Goal: Task Accomplishment & Management: Complete application form

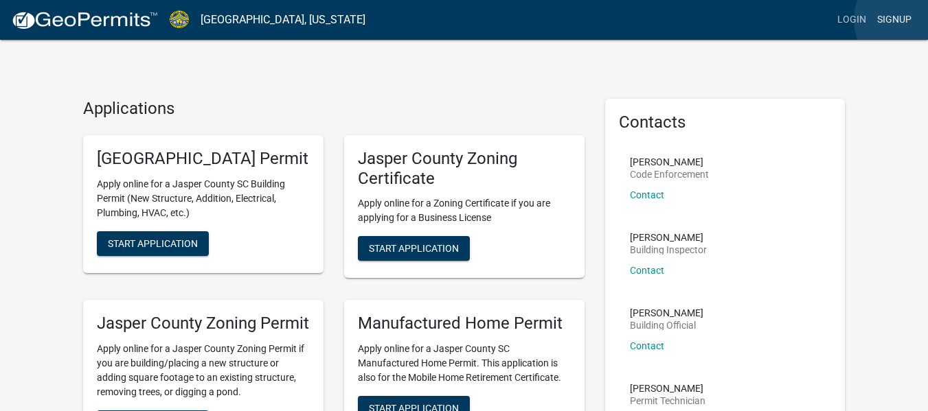
click at [911, 20] on link "Signup" at bounding box center [894, 20] width 45 height 26
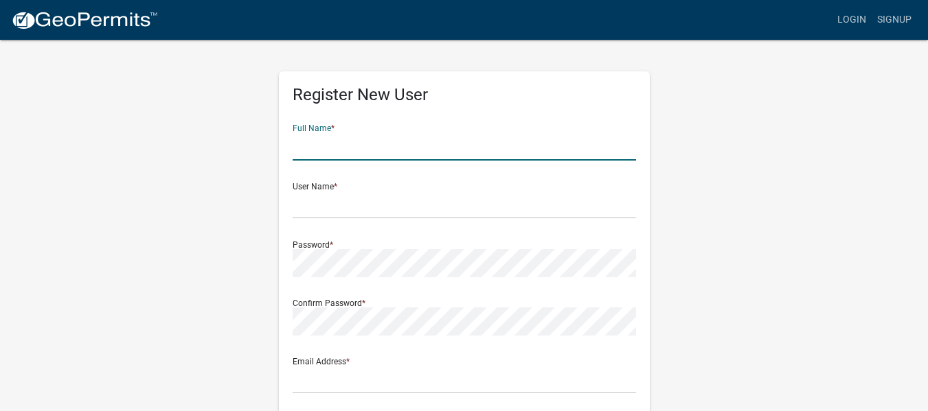
click at [374, 148] on input "text" at bounding box center [464, 147] width 343 height 28
type input "Shechinahglory [PERSON_NAME]"
type input "8011 Tarboro Road"
type input "Ridgeland"
type input "SC"
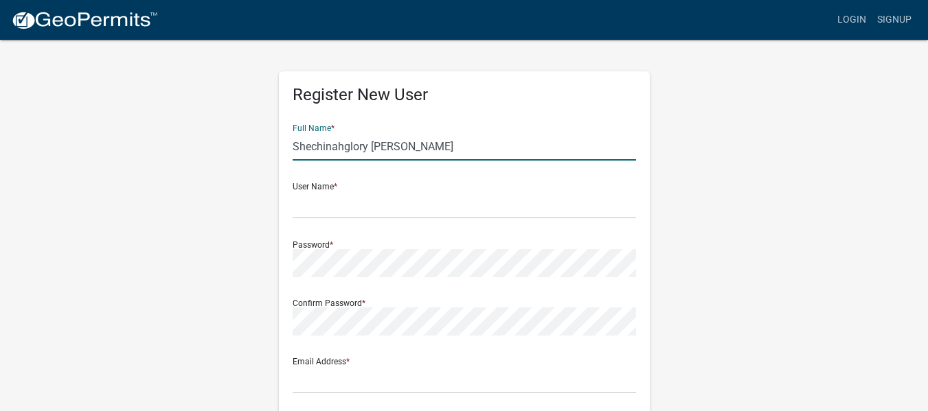
type input "29936"
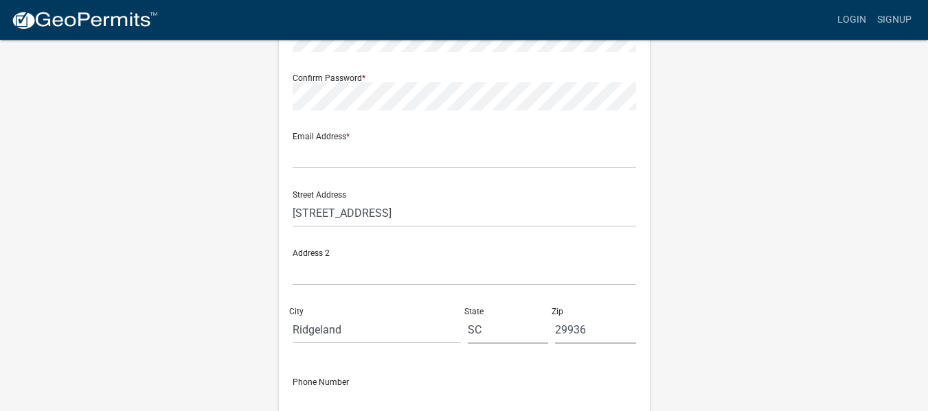
scroll to position [225, 0]
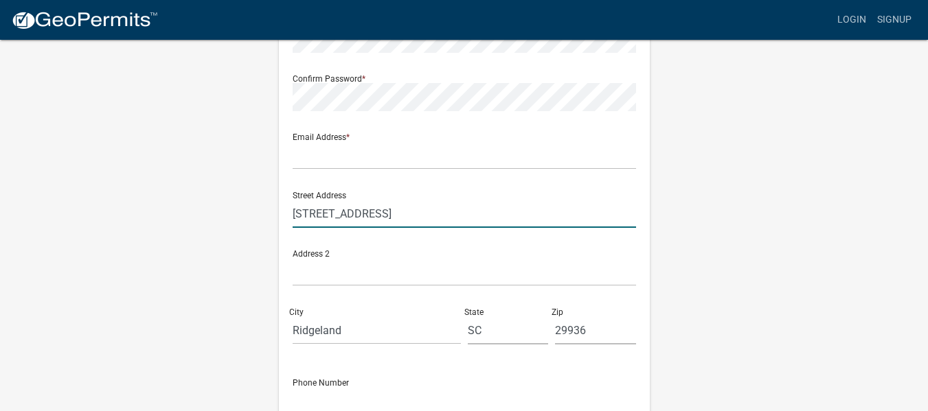
click at [395, 215] on input "8011 Tarboro Road" at bounding box center [464, 214] width 343 height 28
type input "8"
type input "7554 W Main st"
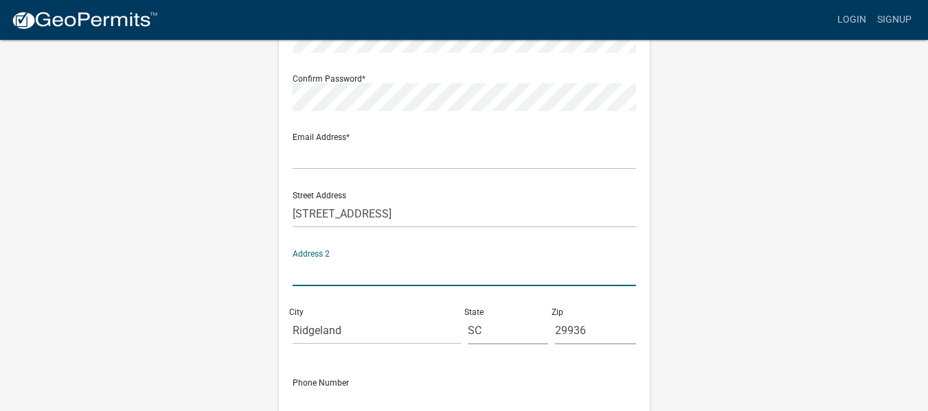
click at [367, 282] on input "text" at bounding box center [464, 272] width 343 height 28
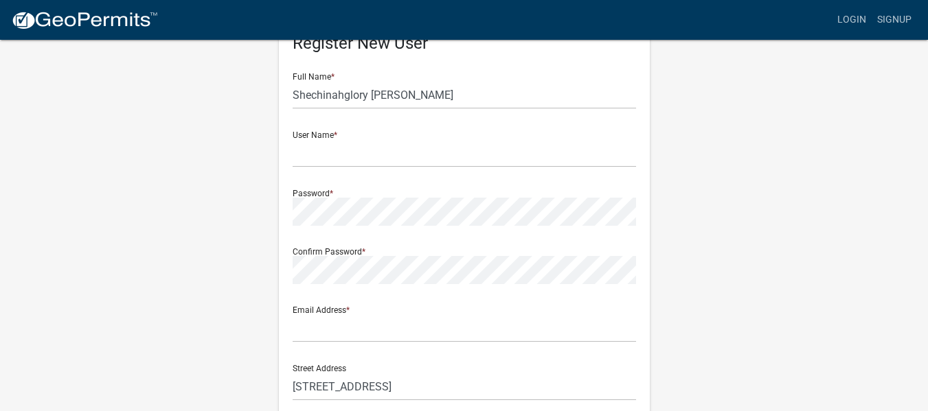
scroll to position [19, 0]
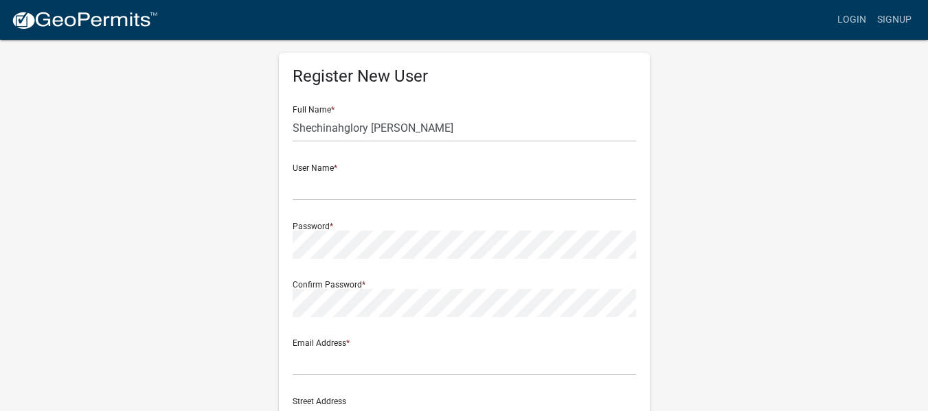
type input "P.O Box 21"
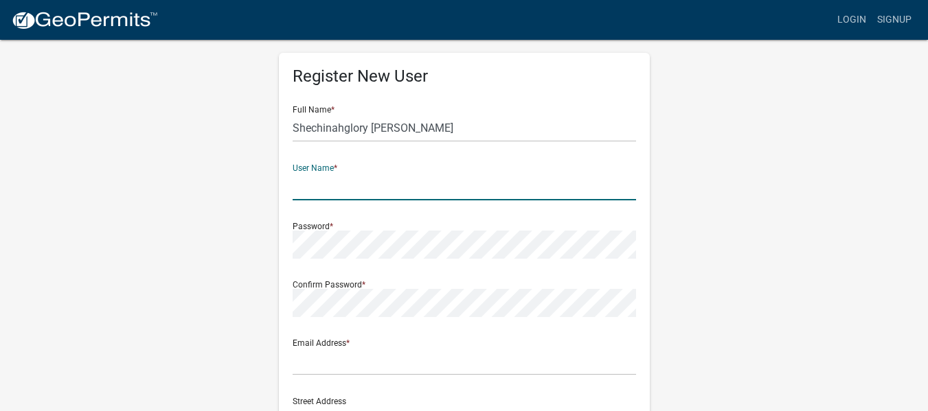
click at [329, 190] on input "text" at bounding box center [464, 186] width 343 height 28
type input "shekianglorypress"
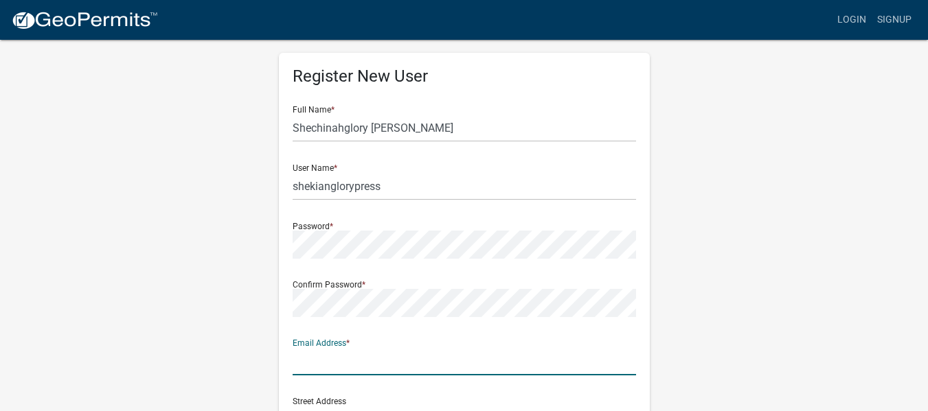
click at [344, 370] on input "text" at bounding box center [464, 362] width 343 height 28
click at [423, 362] on input "shechinahglorytucker3422@gmail.com" at bounding box center [464, 362] width 343 height 28
click at [321, 362] on input "shechinahglorypress@gmail.com" at bounding box center [464, 362] width 343 height 28
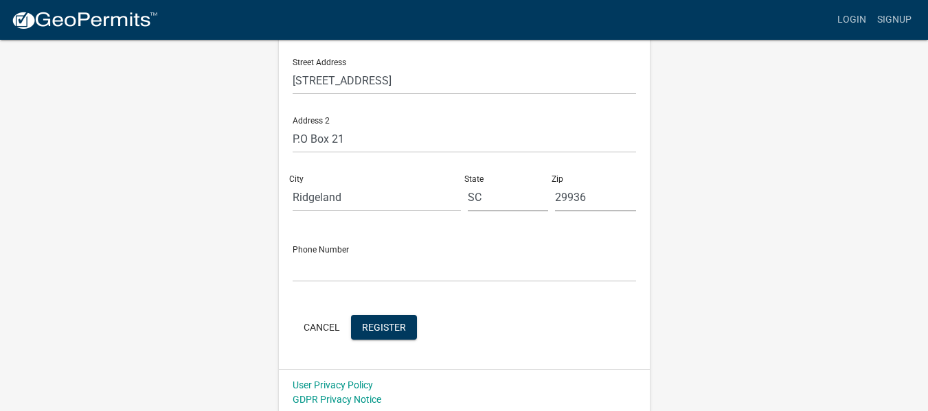
scroll to position [362, 0]
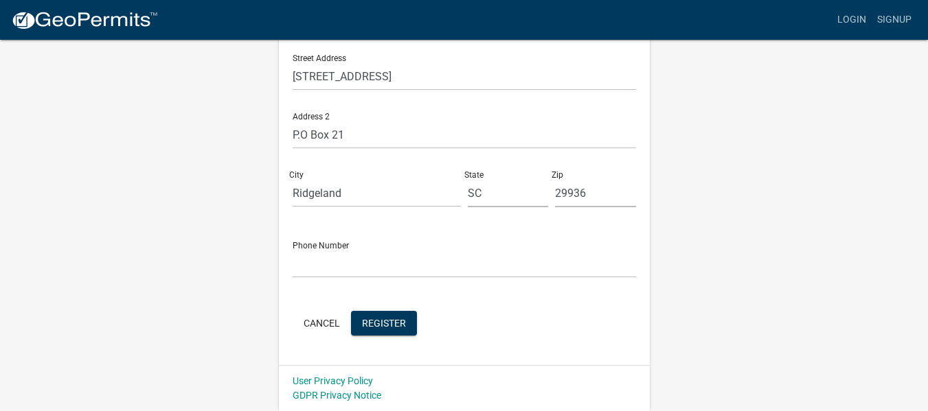
type input "[EMAIL_ADDRESS][DOMAIN_NAME]"
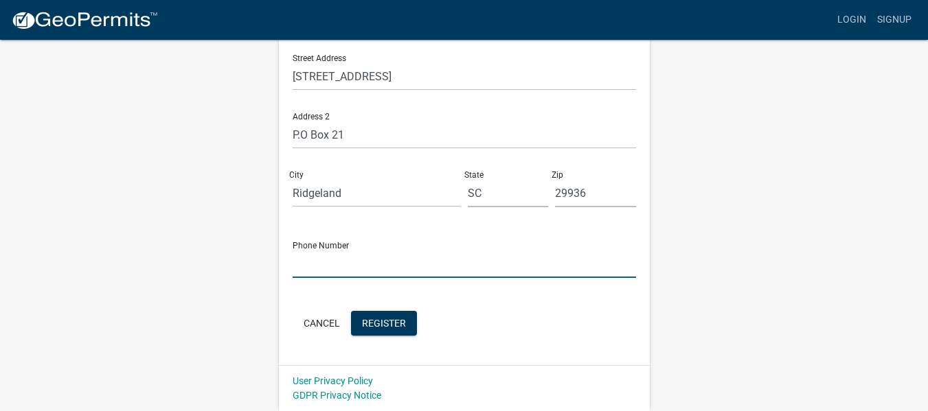
click at [398, 268] on input "text" at bounding box center [464, 264] width 343 height 28
type input "3024650113"
click at [390, 325] on span "Register" at bounding box center [384, 322] width 44 height 11
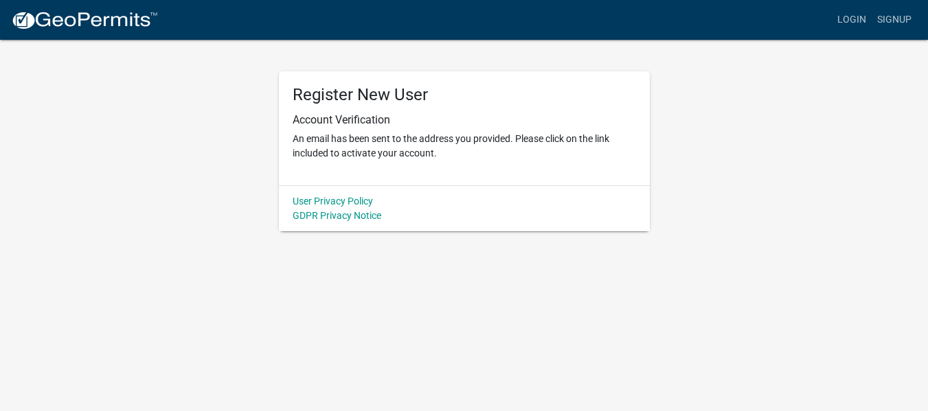
scroll to position [0, 0]
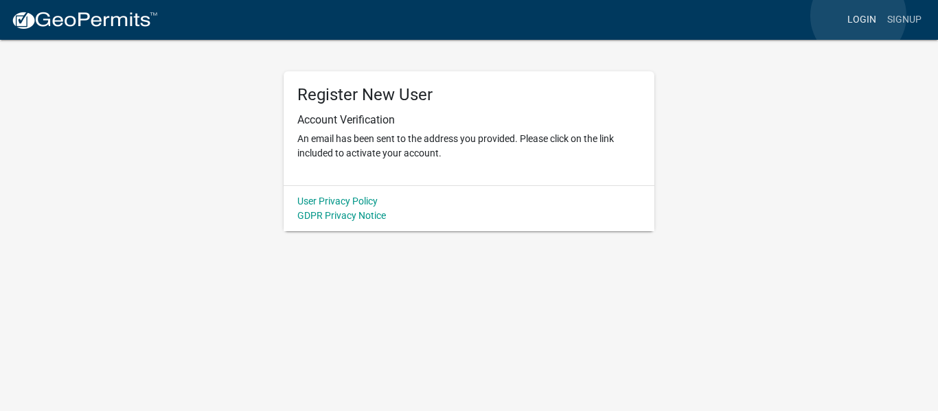
click at [859, 16] on link "Login" at bounding box center [862, 20] width 40 height 26
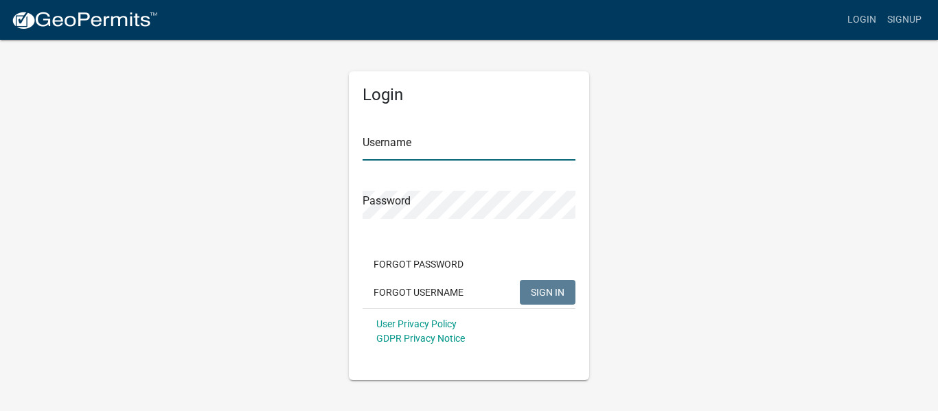
click at [451, 152] on input "Username" at bounding box center [469, 147] width 213 height 28
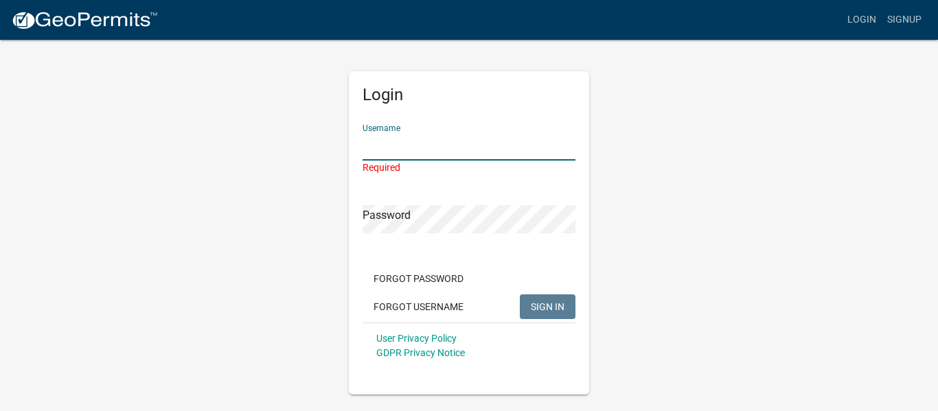
type input "shekianglorypress"
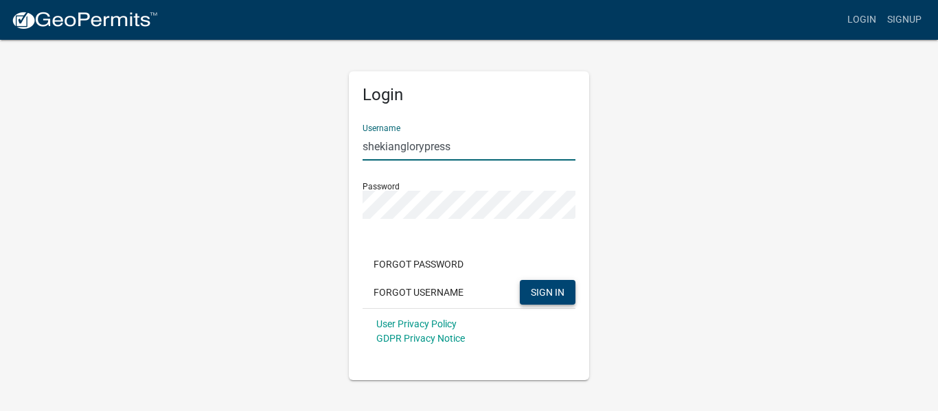
click at [547, 300] on button "SIGN IN" at bounding box center [548, 292] width 56 height 25
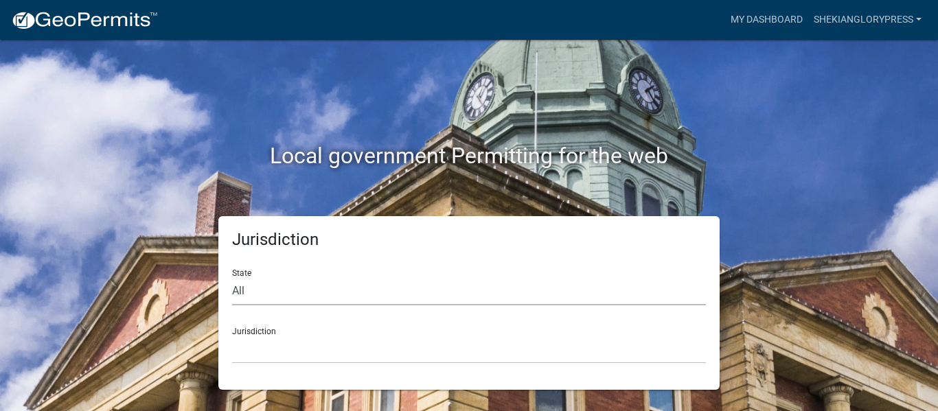
click at [278, 294] on select "All Colorado Georgia Indiana Iowa Kansas Minnesota Ohio South Carolina Wisconsin" at bounding box center [469, 292] width 474 height 28
select select "South Carolina"
click at [232, 278] on select "All Colorado Georgia Indiana Iowa Kansas Minnesota Ohio South Carolina Wisconsin" at bounding box center [469, 292] width 474 height 28
click at [276, 358] on select "Abbeville County, South Carolina Jasper County, South Carolina" at bounding box center [469, 350] width 474 height 28
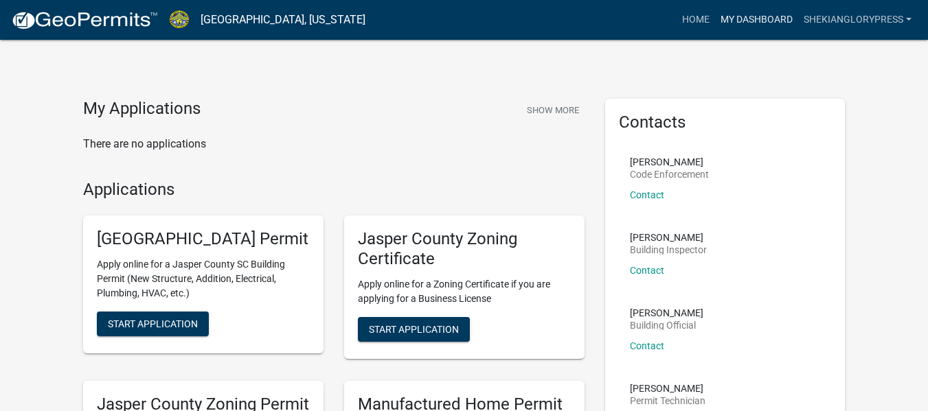
click at [749, 16] on link "My Dashboard" at bounding box center [756, 20] width 83 height 26
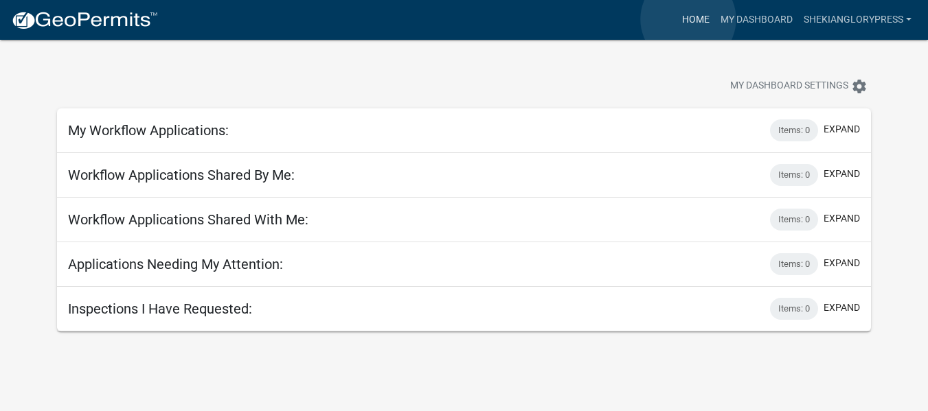
click at [688, 19] on link "Home" at bounding box center [696, 20] width 38 height 26
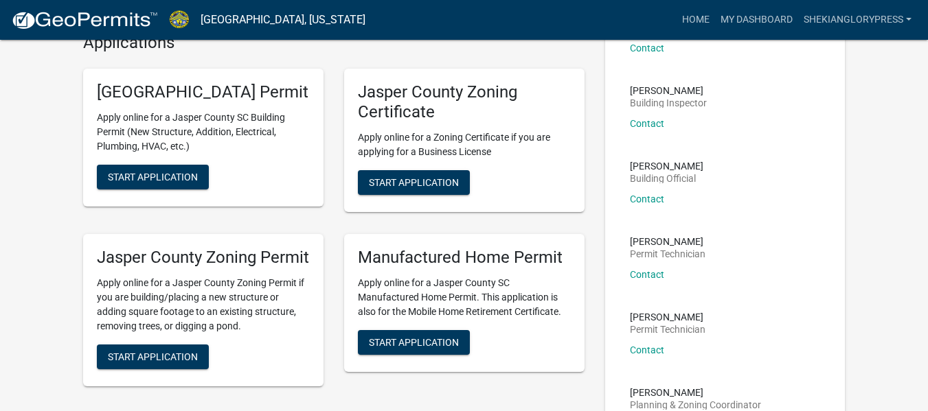
scroll to position [146, 0]
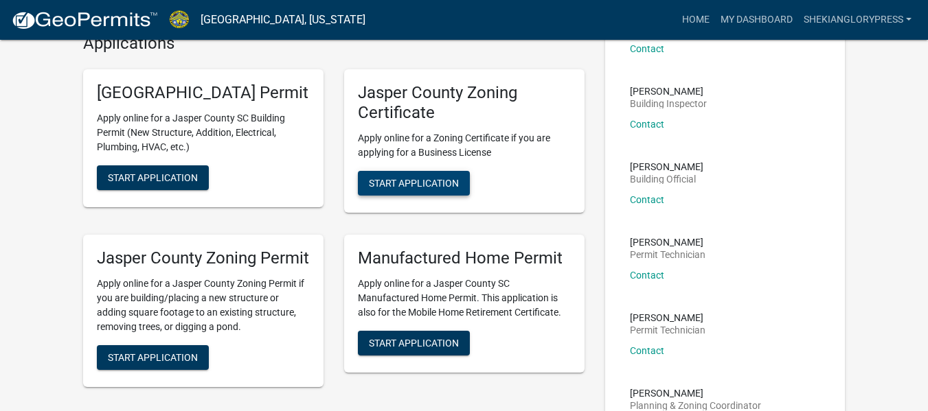
click at [409, 174] on button "Start Application" at bounding box center [414, 183] width 112 height 25
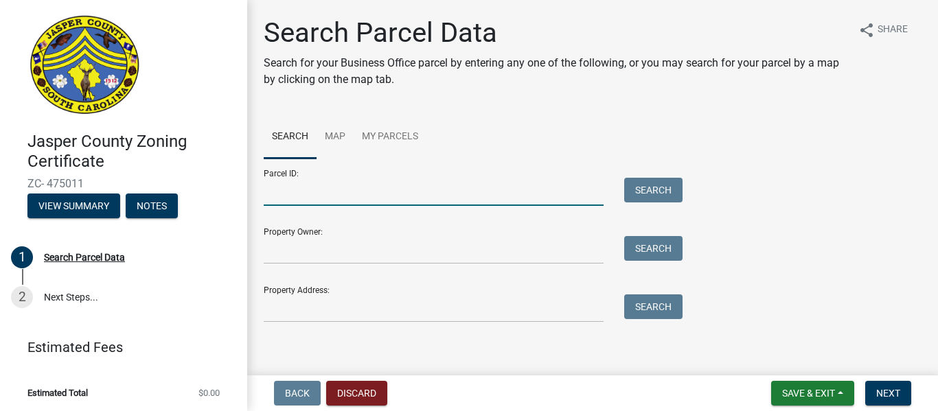
click at [392, 194] on input "Parcel ID:" at bounding box center [434, 192] width 340 height 28
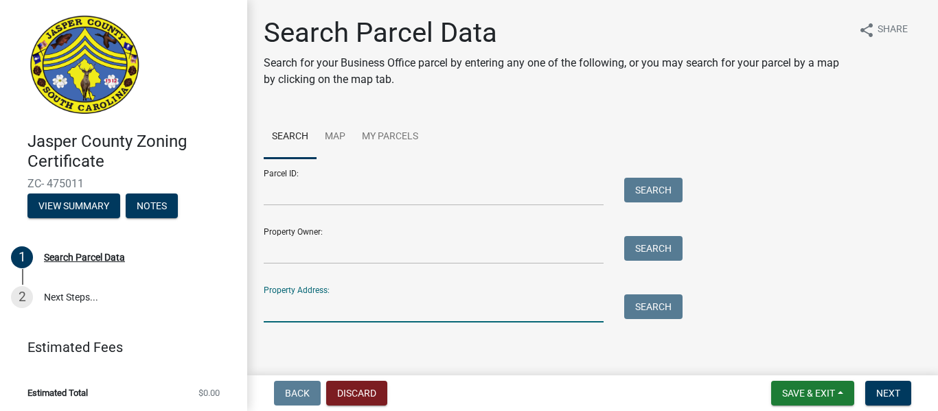
click at [330, 315] on input "Property Address:" at bounding box center [434, 309] width 340 height 28
type input "8011 tarboro road"
click at [656, 308] on button "Search" at bounding box center [653, 307] width 58 height 25
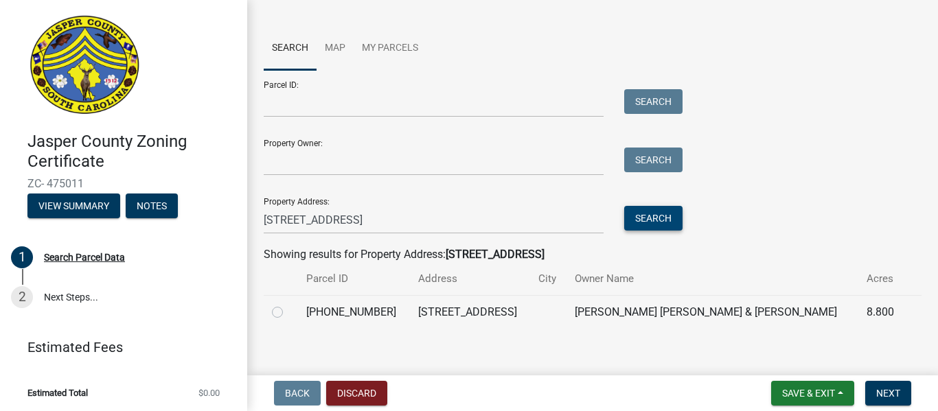
scroll to position [101, 0]
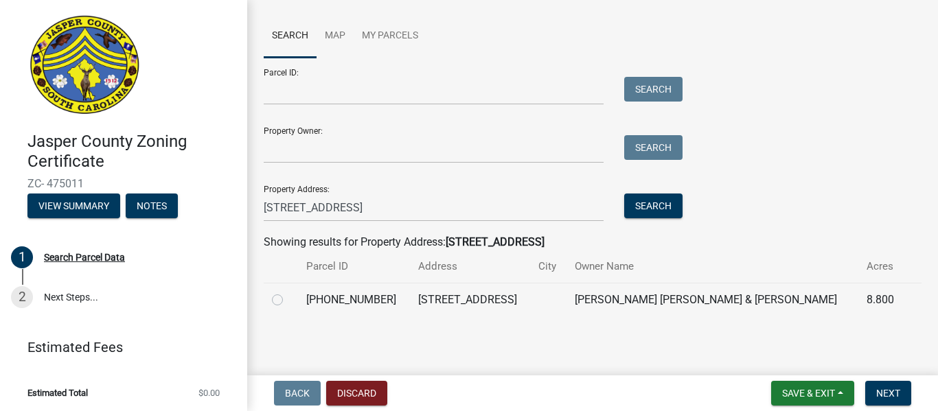
click at [289, 292] on label at bounding box center [289, 292] width 0 height 0
click at [289, 301] on input "radio" at bounding box center [293, 296] width 9 height 9
radio input "true"
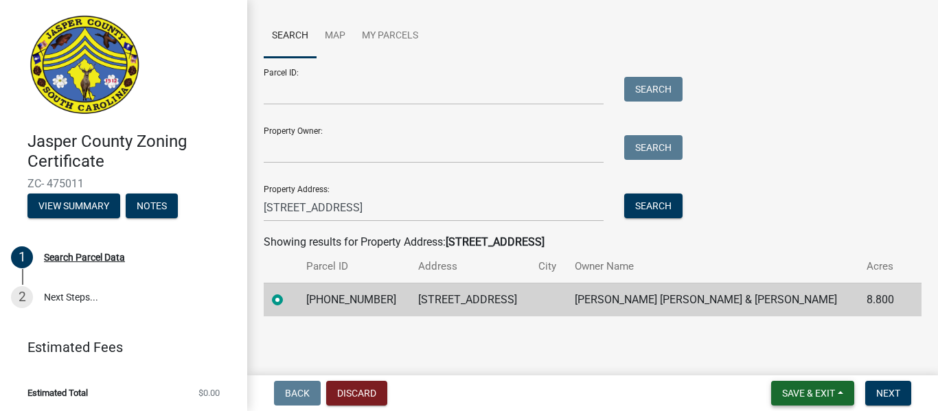
click at [793, 389] on span "Save & Exit" at bounding box center [808, 393] width 53 height 11
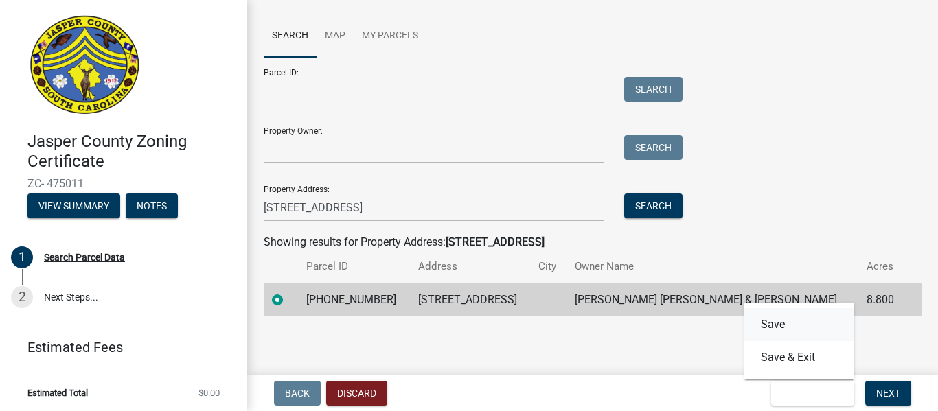
click at [779, 319] on button "Save" at bounding box center [800, 324] width 110 height 33
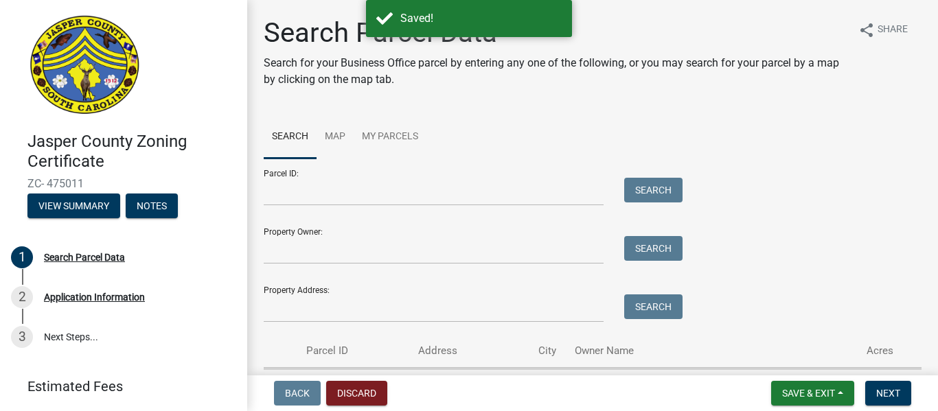
scroll to position [84, 0]
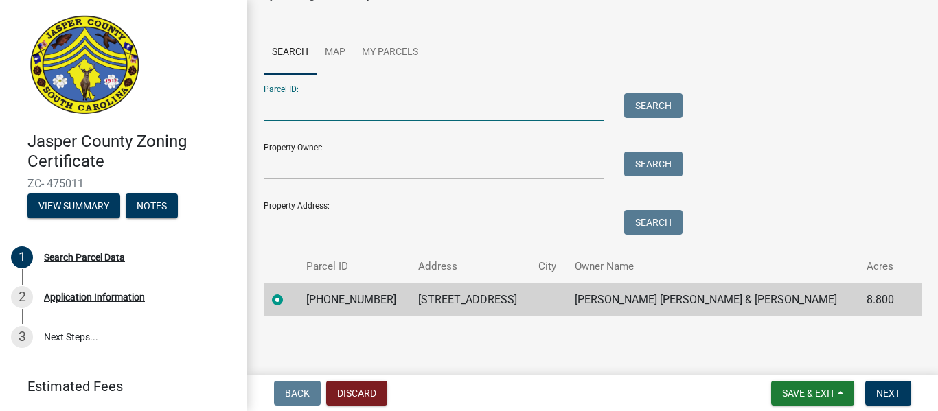
click at [468, 106] on input "Parcel ID:" at bounding box center [434, 107] width 340 height 28
click at [787, 401] on button "Save & Exit" at bounding box center [812, 393] width 83 height 25
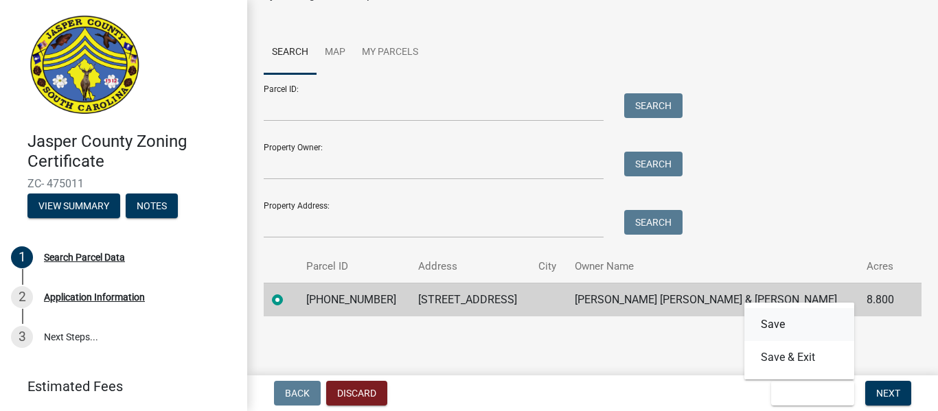
click at [774, 324] on button "Save" at bounding box center [800, 324] width 110 height 33
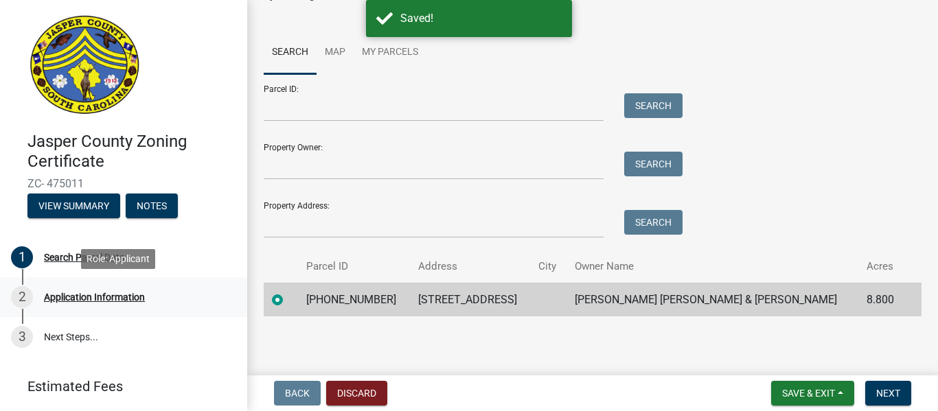
click at [112, 300] on div "Application Information" at bounding box center [94, 298] width 101 height 10
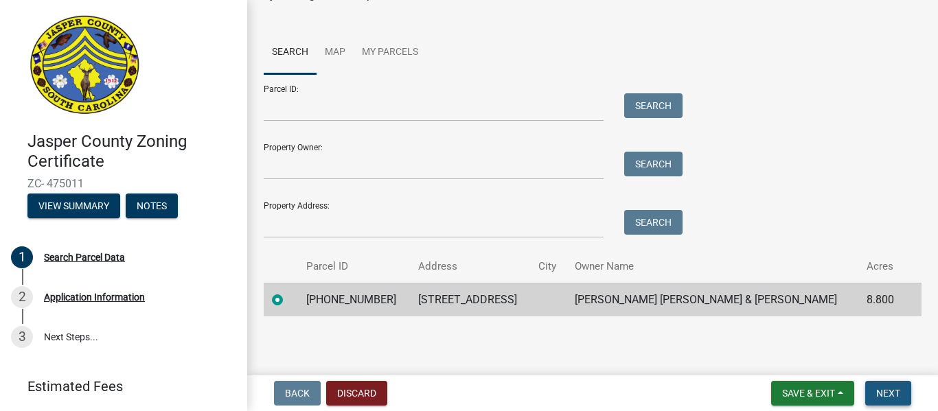
click at [894, 396] on span "Next" at bounding box center [889, 393] width 24 height 11
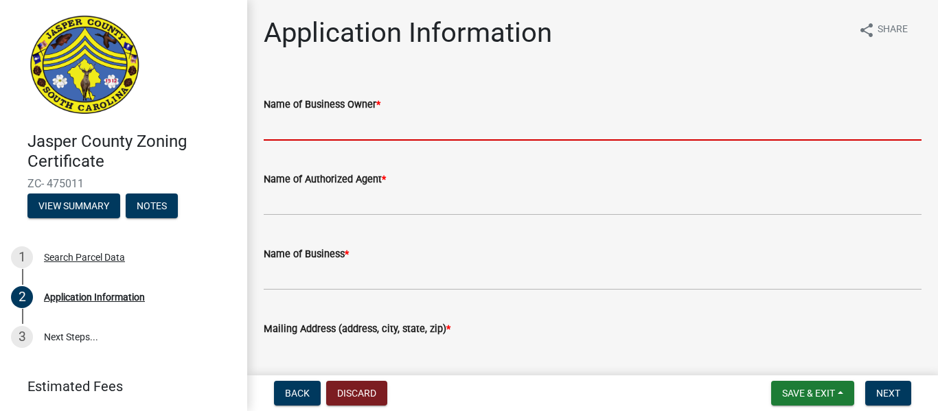
click at [408, 122] on input "Name of Business Owner *" at bounding box center [593, 127] width 658 height 28
type input "Shechinahglory [PERSON_NAME]"
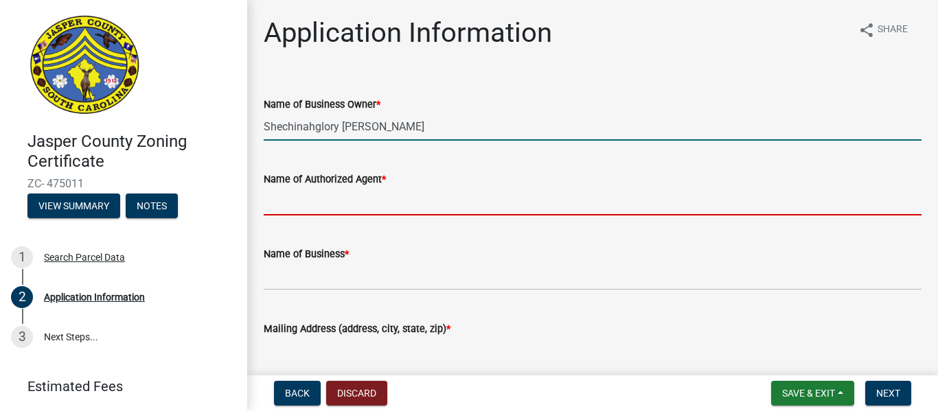
type input "Shechinahglory [PERSON_NAME]"
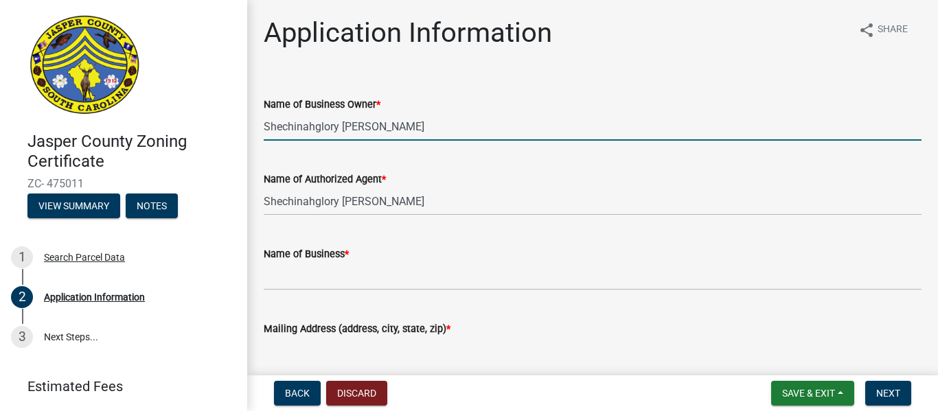
type textarea "[STREET_ADDRESS]"
type input "3024650113"
type input "[EMAIL_ADDRESS][DOMAIN_NAME]"
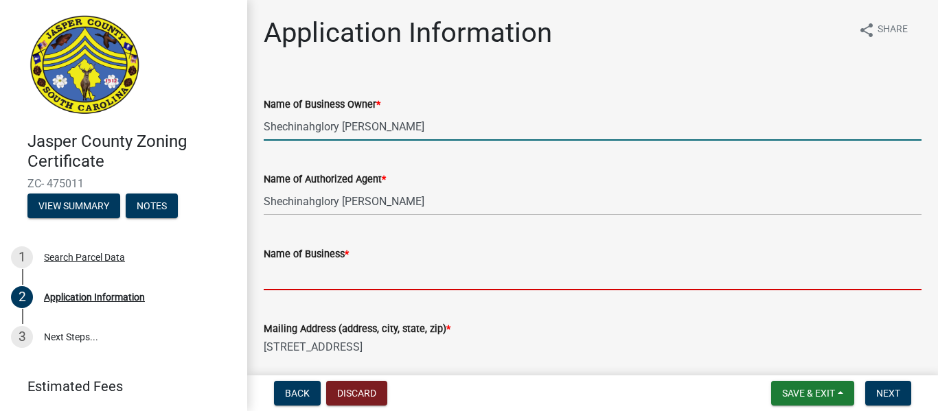
click at [335, 275] on input "Name of Business *" at bounding box center [593, 276] width 658 height 28
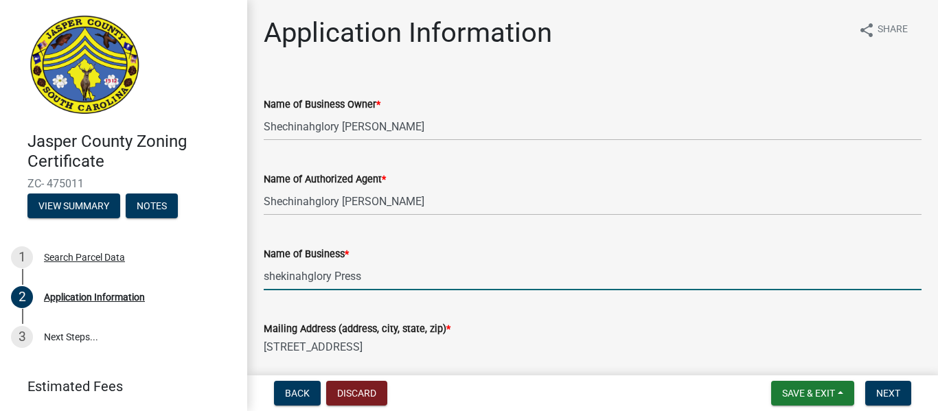
click at [268, 278] on input "shekinahglory Press" at bounding box center [593, 276] width 658 height 28
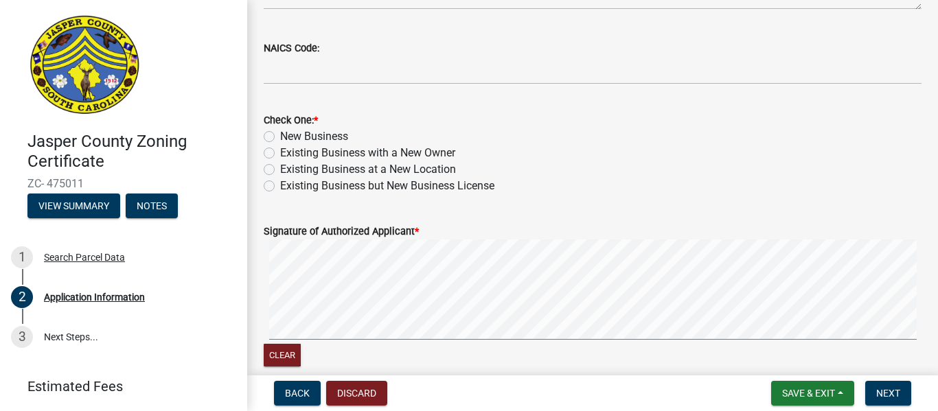
scroll to position [734, 0]
type input "Shekinahglory Press"
click at [280, 128] on label "New Business" at bounding box center [314, 136] width 68 height 16
click at [280, 128] on input "New Business" at bounding box center [284, 132] width 9 height 9
radio input "true"
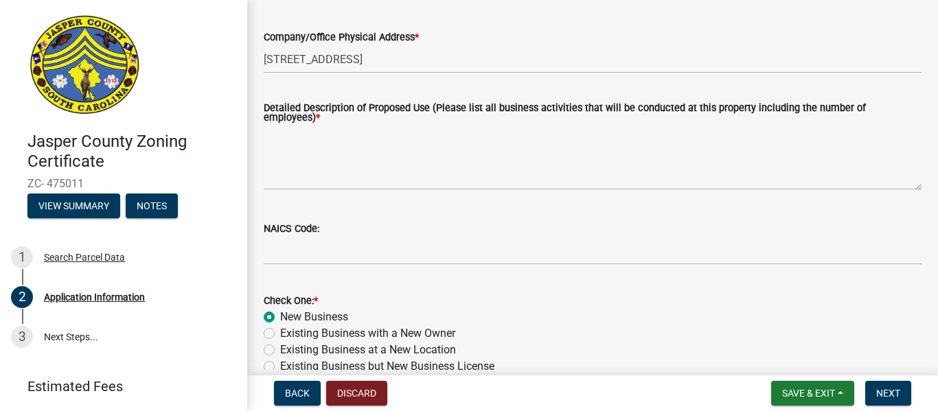
scroll to position [498, 0]
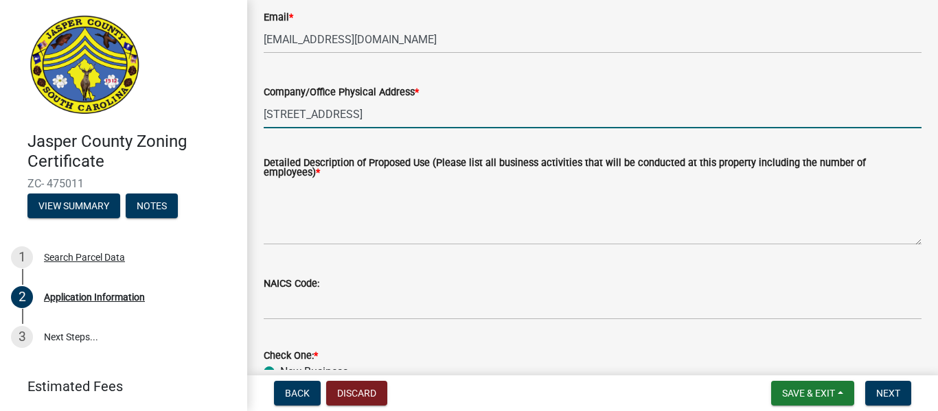
click at [362, 113] on input "[STREET_ADDRESS]" at bounding box center [593, 114] width 658 height 28
type input "8"
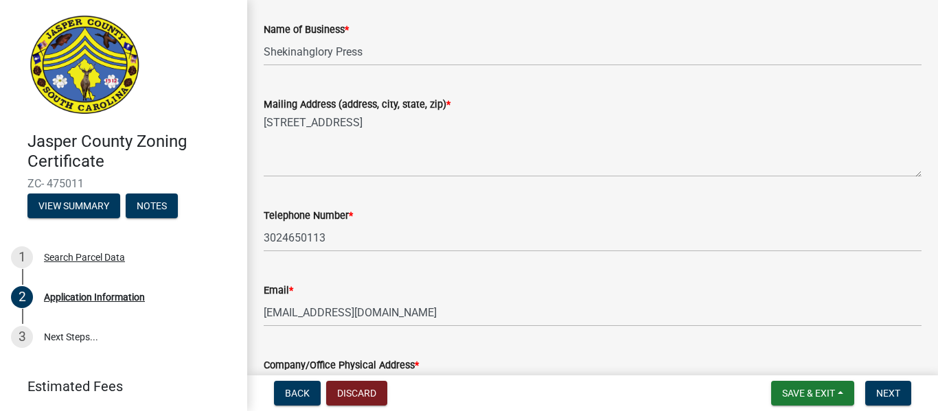
scroll to position [224, 0]
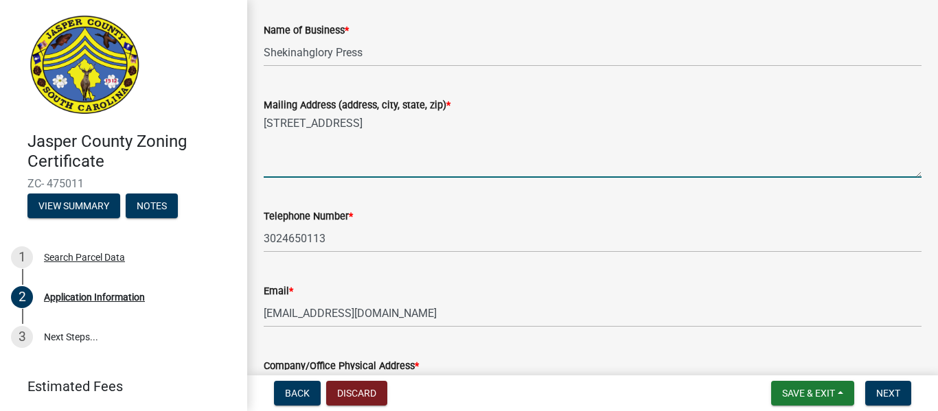
drag, startPoint x: 264, startPoint y: 123, endPoint x: 372, endPoint y: 137, distance: 108.7
click at [372, 137] on textarea "[STREET_ADDRESS]" at bounding box center [593, 145] width 658 height 65
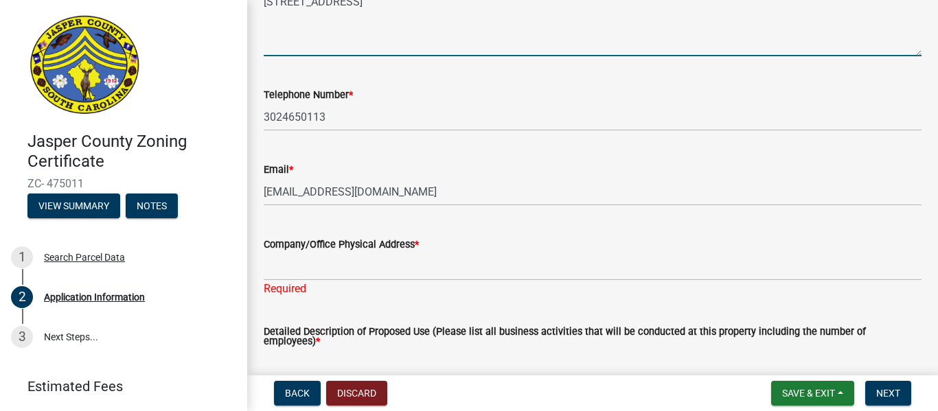
scroll to position [346, 0]
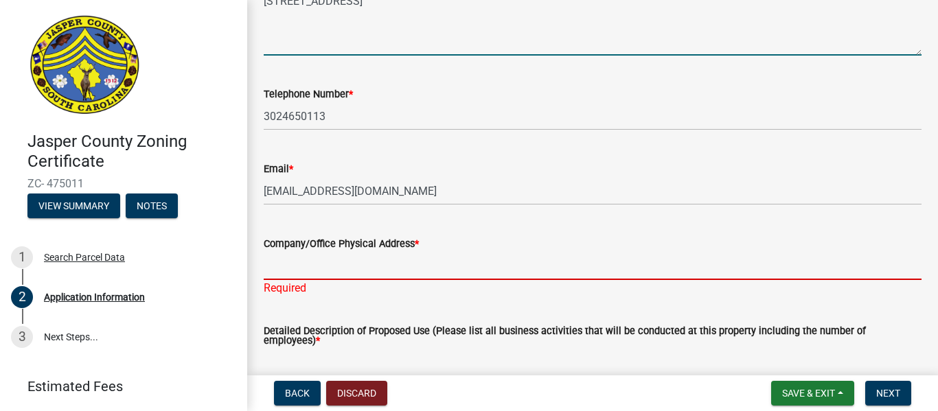
click at [294, 271] on input "Company/Office Physical Address *" at bounding box center [593, 266] width 658 height 28
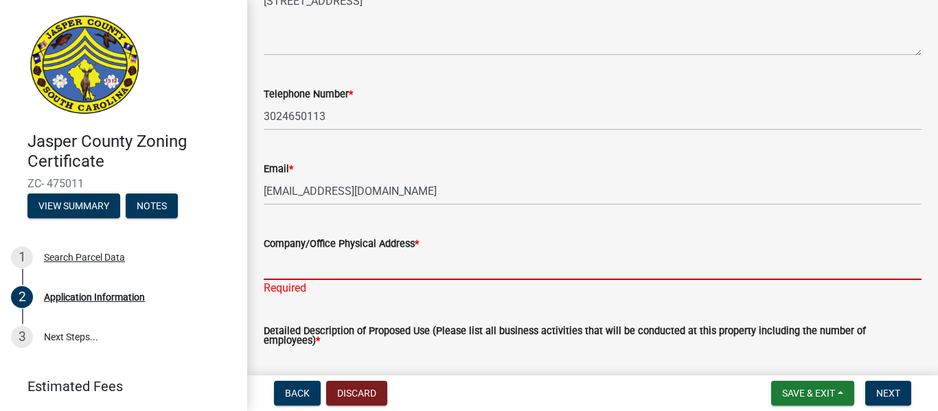
paste input "[STREET_ADDRESS]"
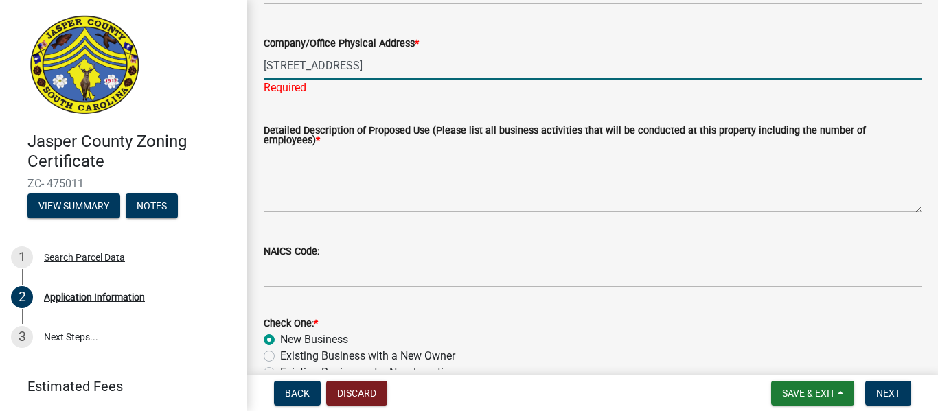
scroll to position [547, 0]
type input "[STREET_ADDRESS]"
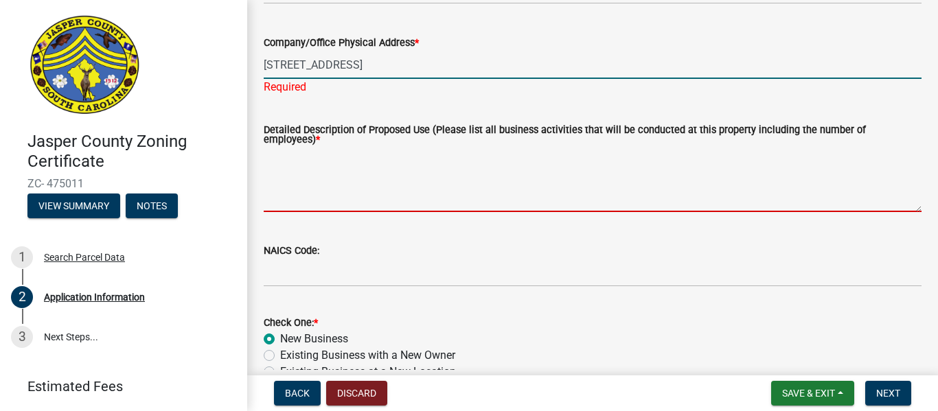
click at [275, 197] on wm-data-entity-input "Detailed Description of Proposed Use (Please list all business activities that …" at bounding box center [593, 164] width 658 height 117
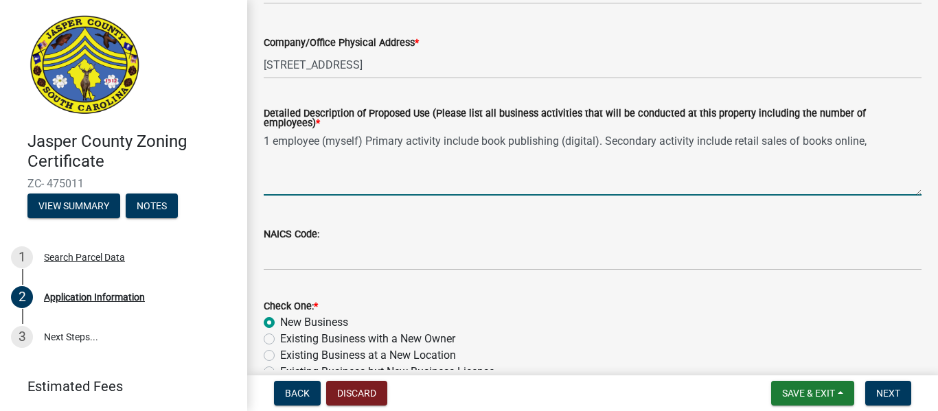
click at [834, 136] on textarea "1 employee (myself) Primary activity include book publishing (digital). Seconda…" at bounding box center [593, 163] width 658 height 65
click at [570, 148] on textarea "1 employee (myself) Primary activity include book publishing (digital). Seconda…" at bounding box center [593, 163] width 658 height 65
type textarea "1 employee (myself) Primary activity include book publishing (digital). Seconda…"
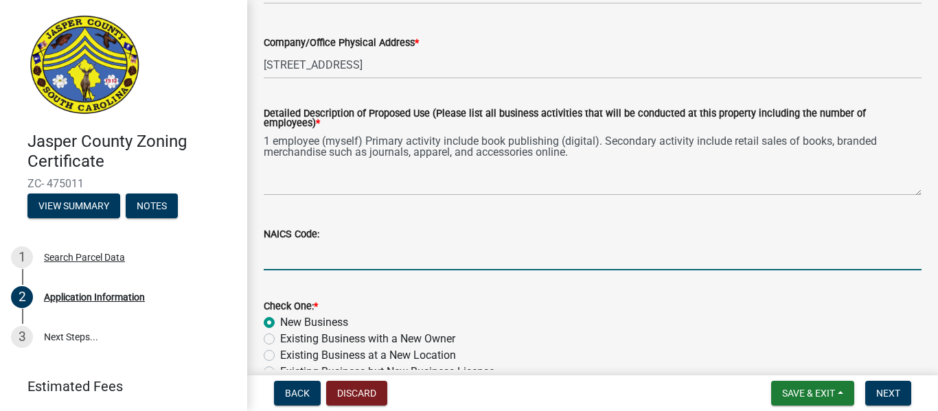
click at [470, 253] on input "NAICS Code:" at bounding box center [593, 256] width 658 height 28
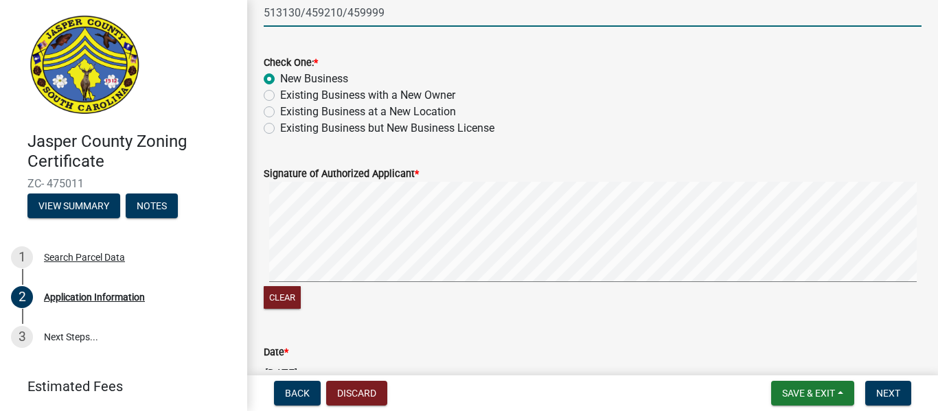
scroll to position [792, 0]
type input "513130/459210/459999"
click at [263, 302] on div "Signature of Authorized Applicant * Clear" at bounding box center [592, 229] width 679 height 163
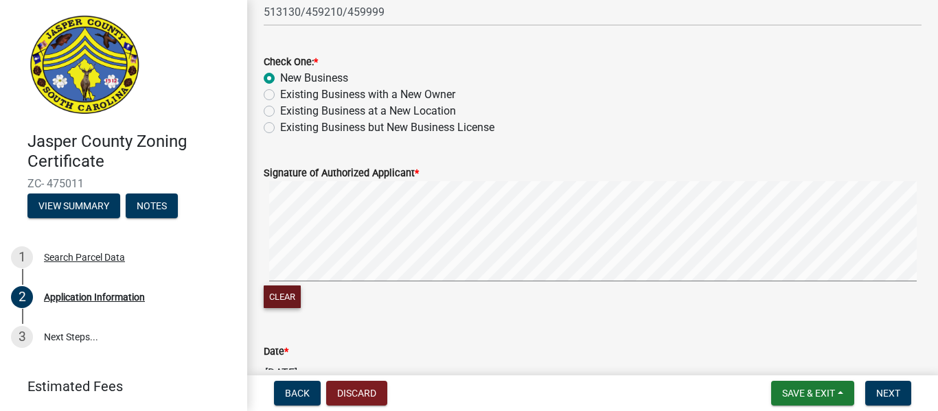
click at [276, 293] on button "Clear" at bounding box center [282, 297] width 37 height 23
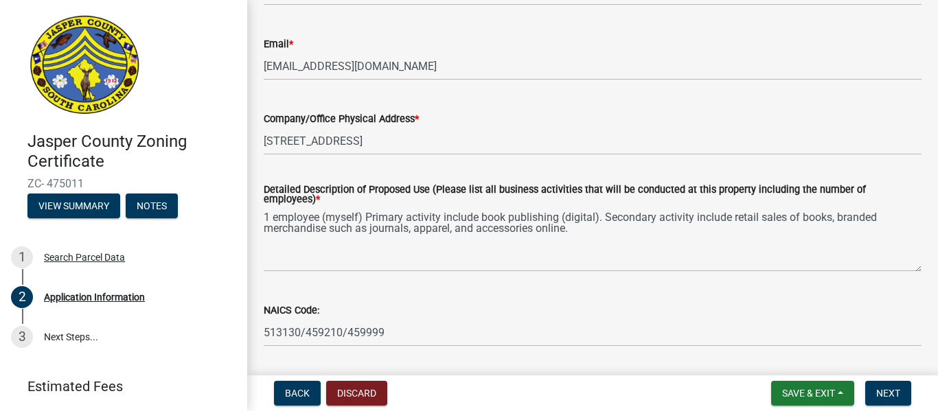
scroll to position [558, 0]
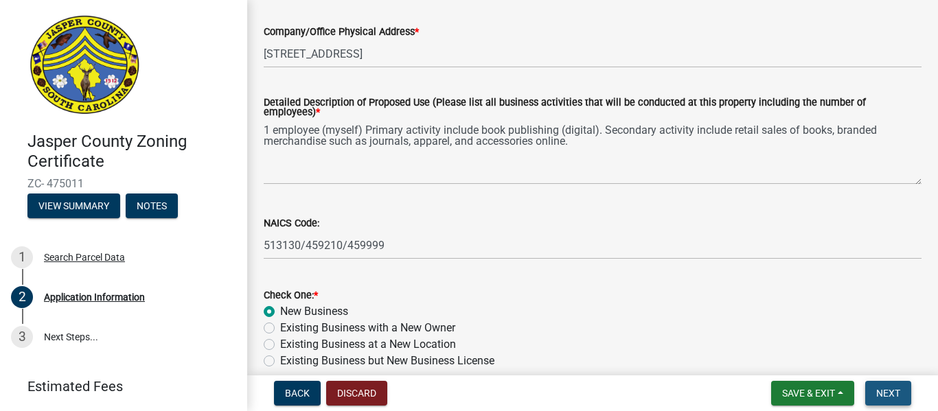
click at [889, 396] on span "Next" at bounding box center [889, 393] width 24 height 11
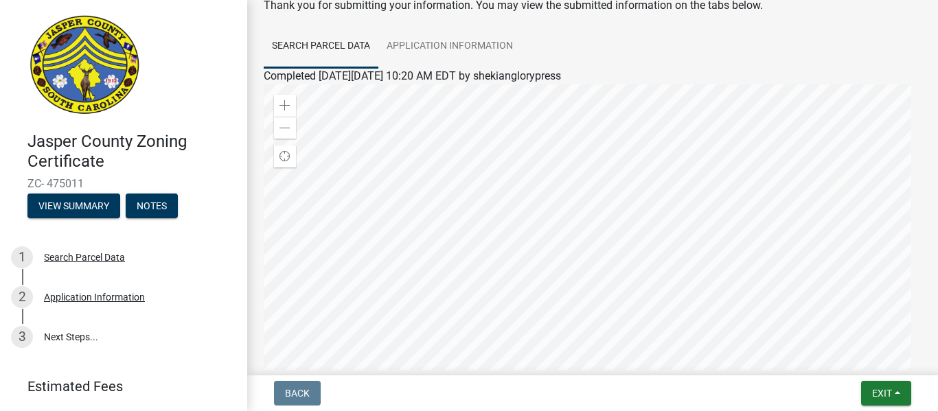
scroll to position [11, 0]
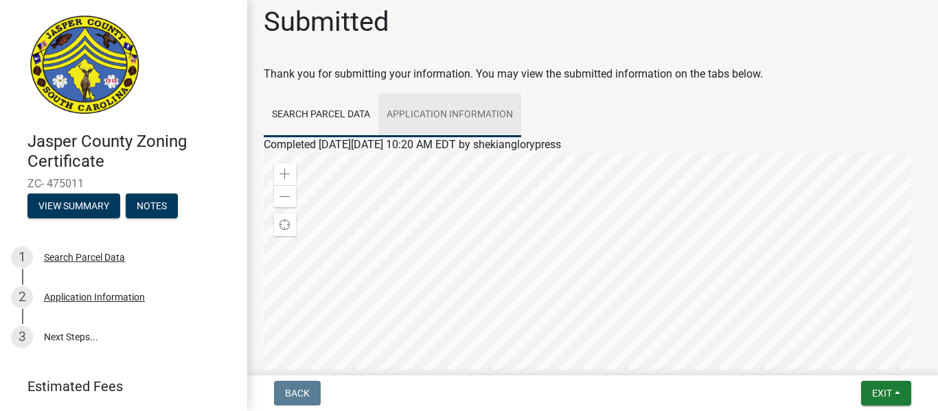
click at [478, 120] on link "Application Information" at bounding box center [450, 115] width 143 height 44
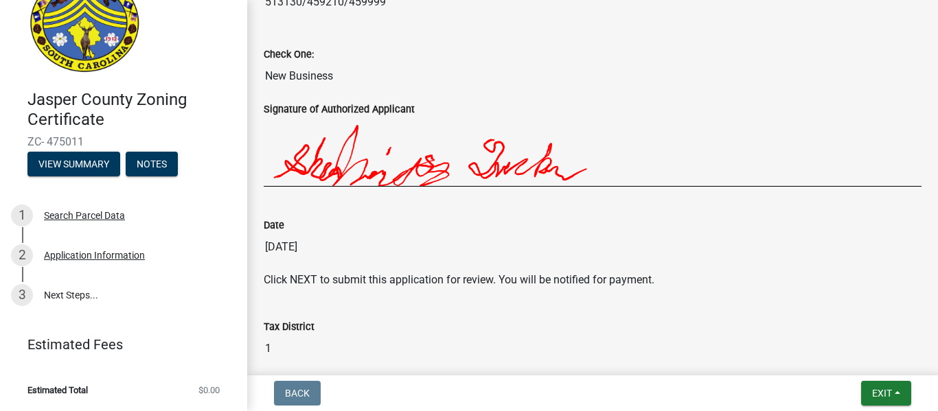
scroll to position [942, 0]
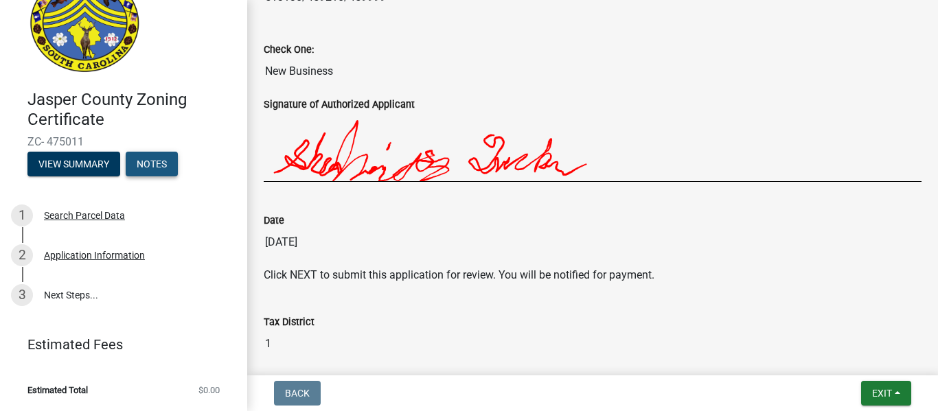
click at [144, 172] on button "Notes" at bounding box center [152, 164] width 52 height 25
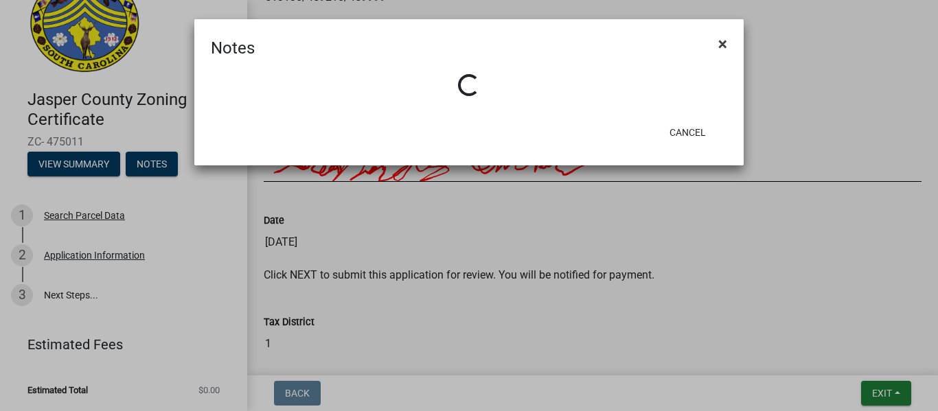
click at [727, 44] on span "×" at bounding box center [723, 43] width 9 height 19
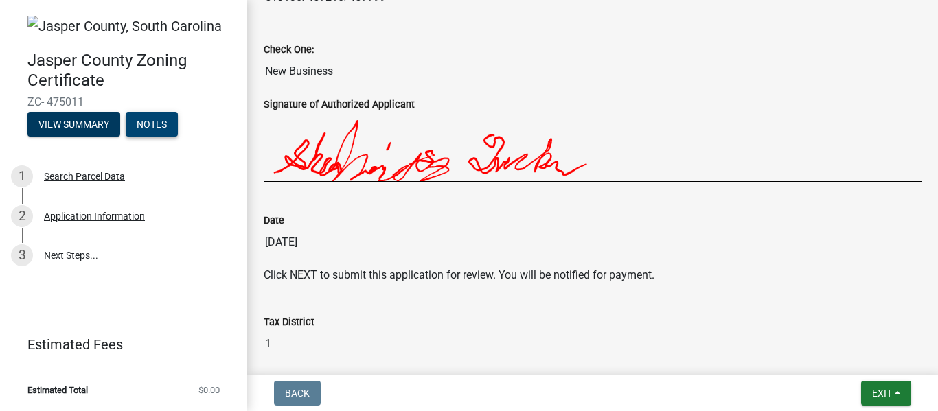
scroll to position [0, 0]
click at [82, 128] on button "View Summary" at bounding box center [73, 124] width 93 height 25
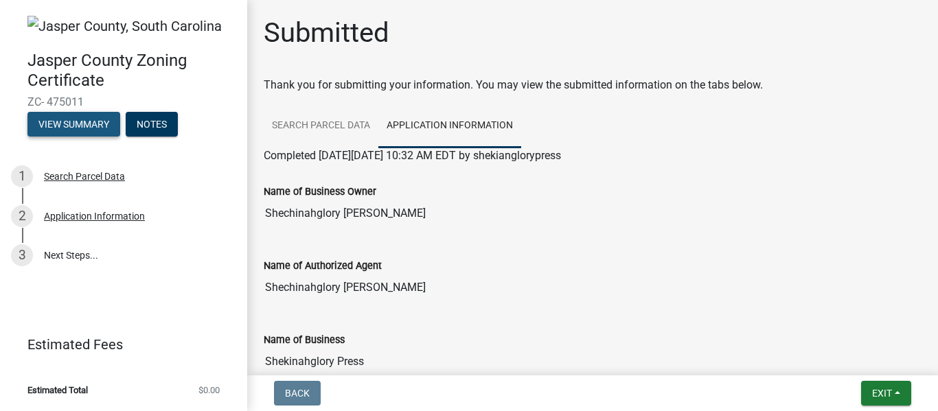
click at [95, 128] on button "View Summary" at bounding box center [73, 124] width 93 height 25
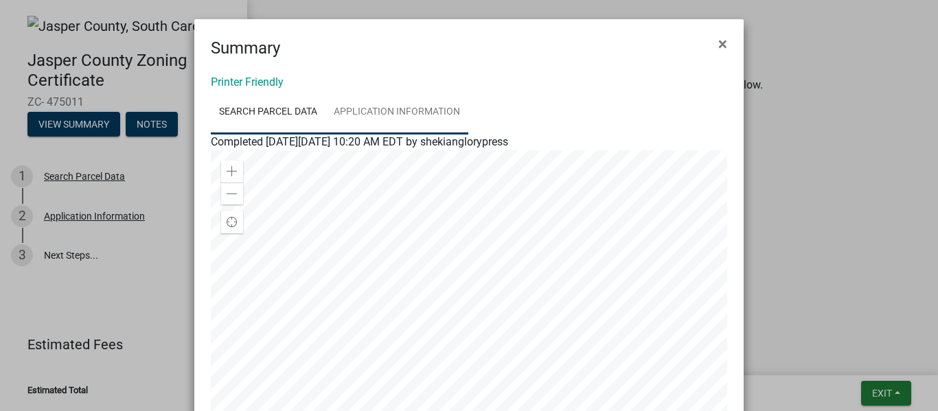
click at [394, 109] on link "Application Information" at bounding box center [397, 113] width 143 height 44
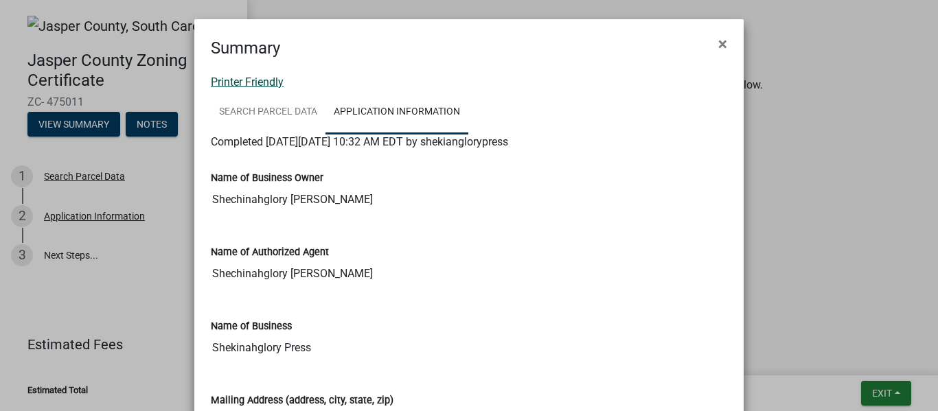
click at [251, 82] on link "Printer Friendly" at bounding box center [247, 82] width 73 height 13
click at [263, 84] on link "Printer Friendly" at bounding box center [247, 82] width 73 height 13
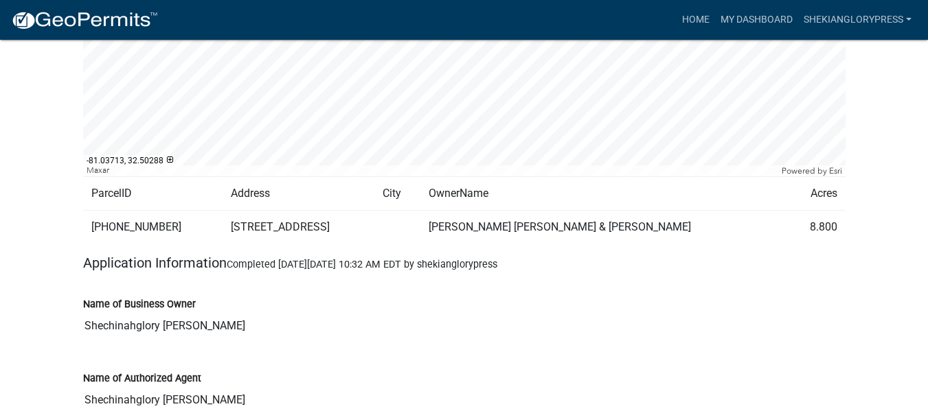
scroll to position [285, 0]
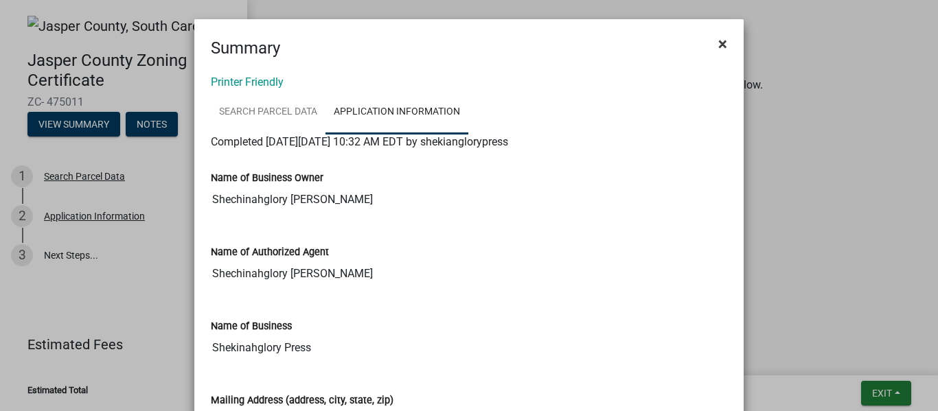
click at [721, 43] on span "×" at bounding box center [723, 43] width 9 height 19
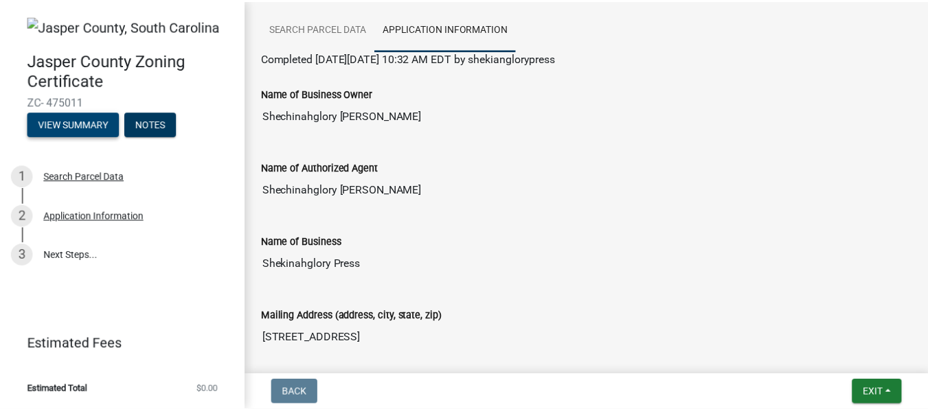
scroll to position [133, 0]
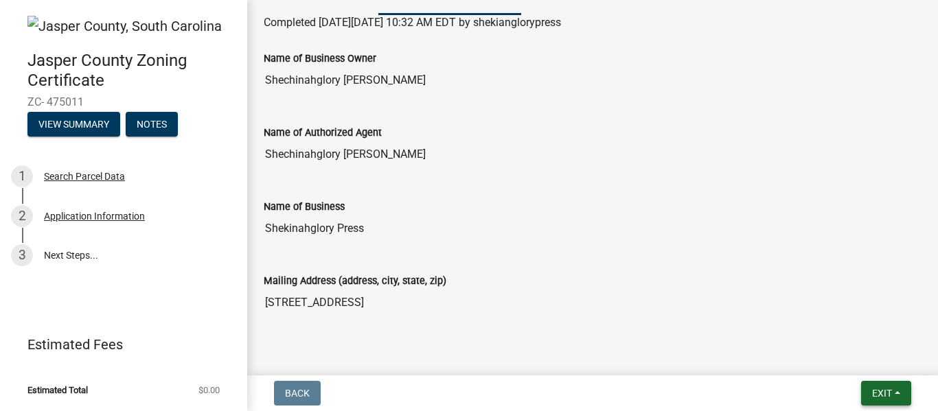
click at [883, 400] on button "Exit" at bounding box center [886, 393] width 50 height 25
click at [846, 362] on button "Save & Exit" at bounding box center [857, 357] width 110 height 33
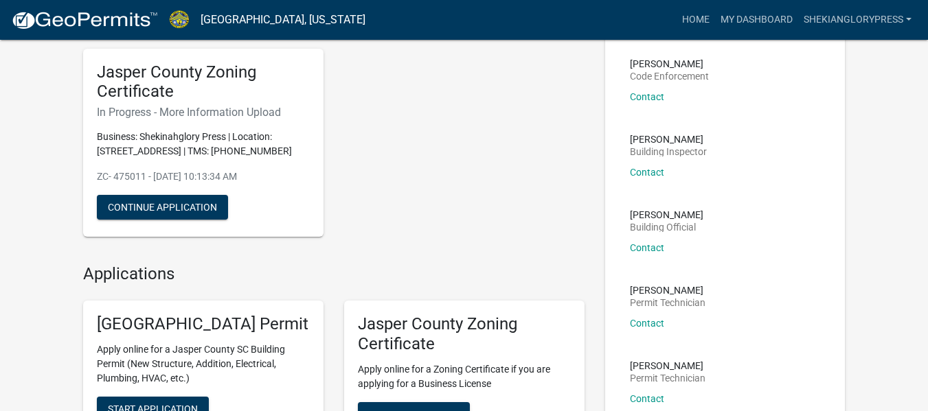
scroll to position [99, 0]
click at [170, 219] on button "Continue Application" at bounding box center [162, 206] width 131 height 25
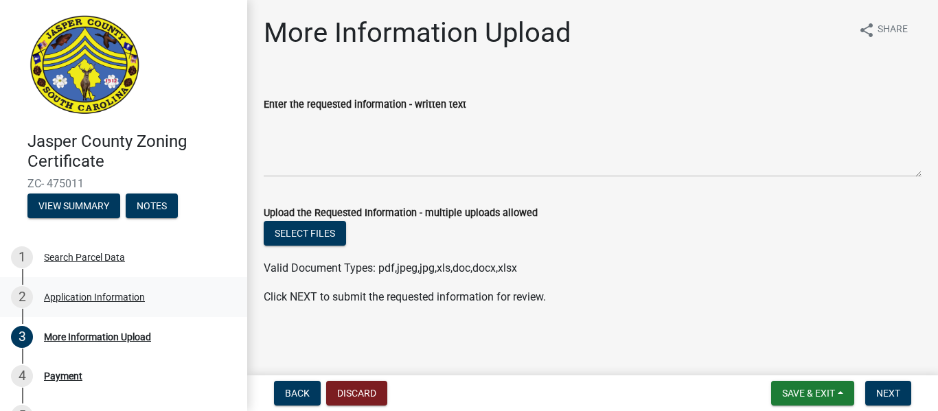
click at [103, 299] on div "Application Information" at bounding box center [94, 298] width 101 height 10
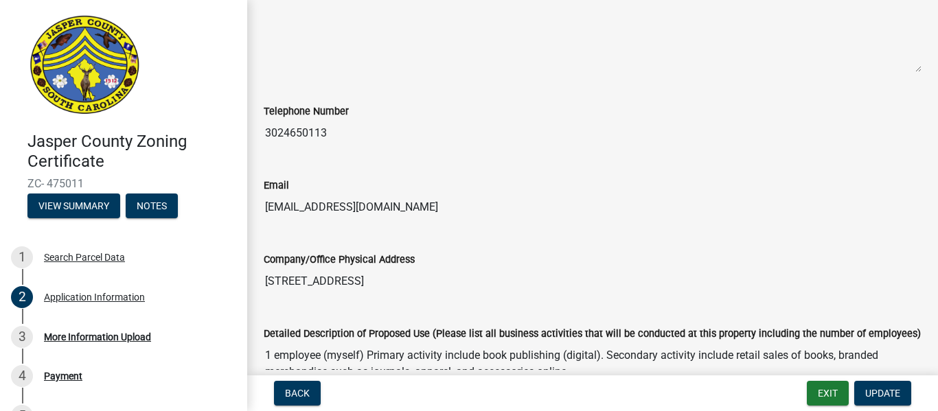
scroll to position [359, 0]
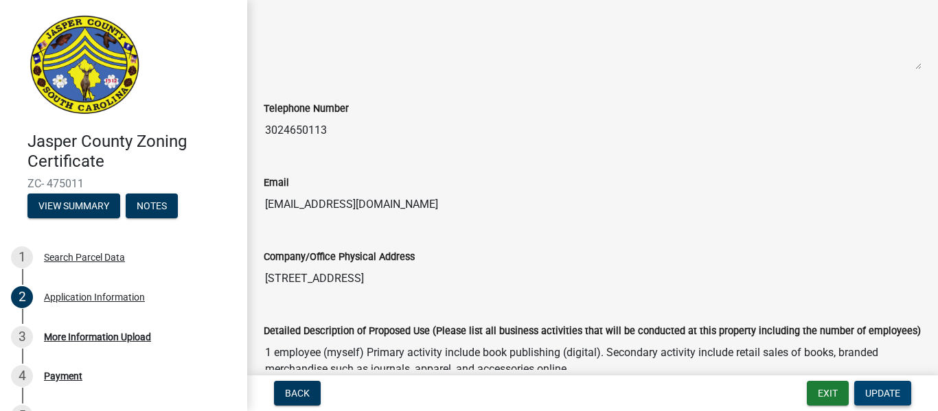
click at [876, 398] on span "Update" at bounding box center [883, 393] width 35 height 11
click at [866, 392] on span "Update" at bounding box center [883, 393] width 35 height 11
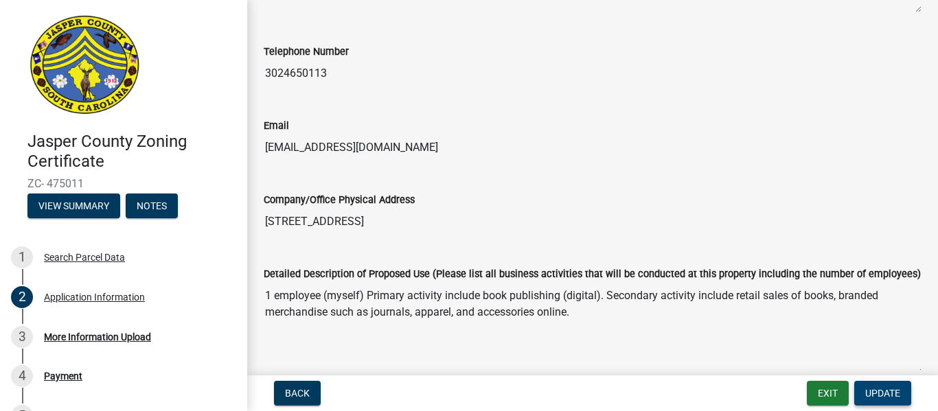
scroll to position [416, 0]
click at [877, 398] on span "Update" at bounding box center [883, 393] width 35 height 11
click at [284, 398] on button "Back" at bounding box center [297, 393] width 47 height 25
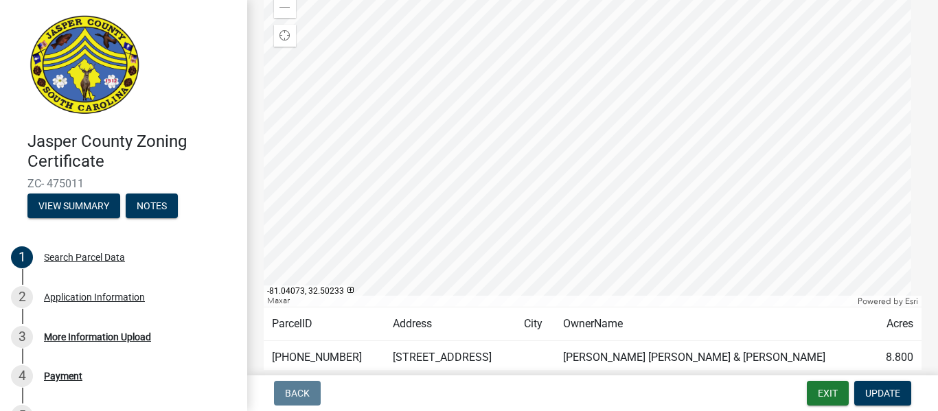
scroll to position [210, 0]
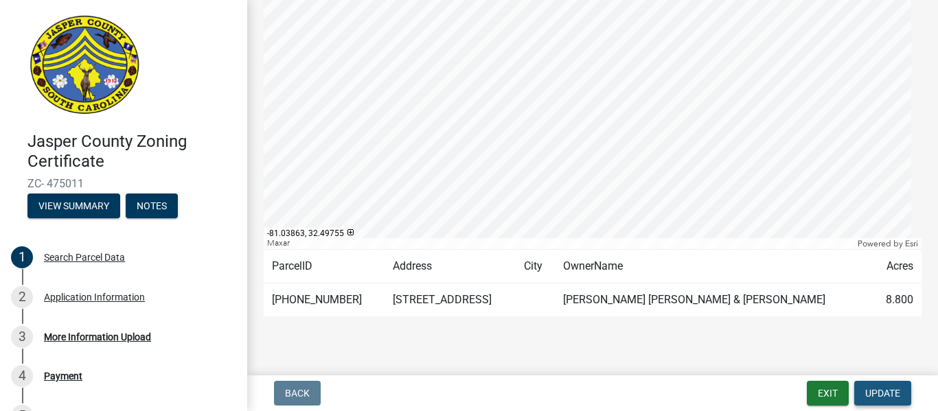
click at [893, 390] on span "Update" at bounding box center [883, 393] width 35 height 11
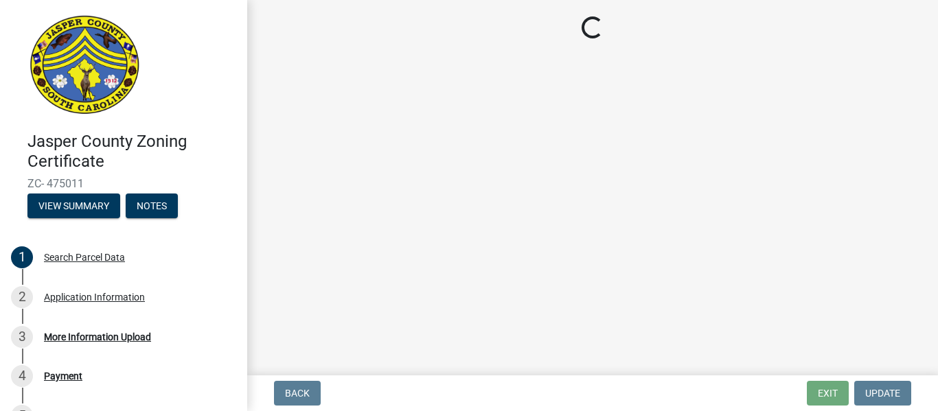
scroll to position [0, 0]
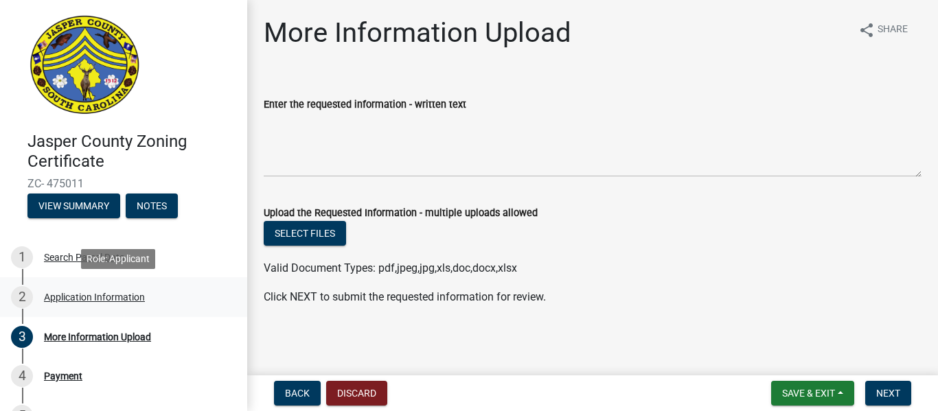
click at [71, 297] on div "Application Information" at bounding box center [94, 298] width 101 height 10
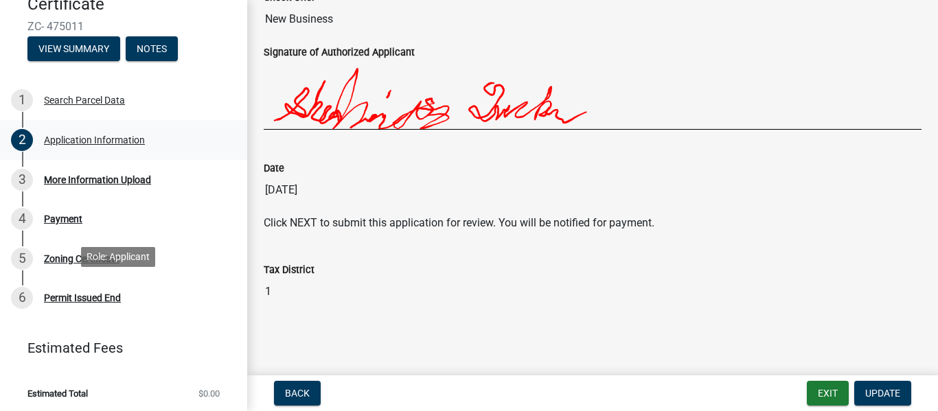
scroll to position [161, 0]
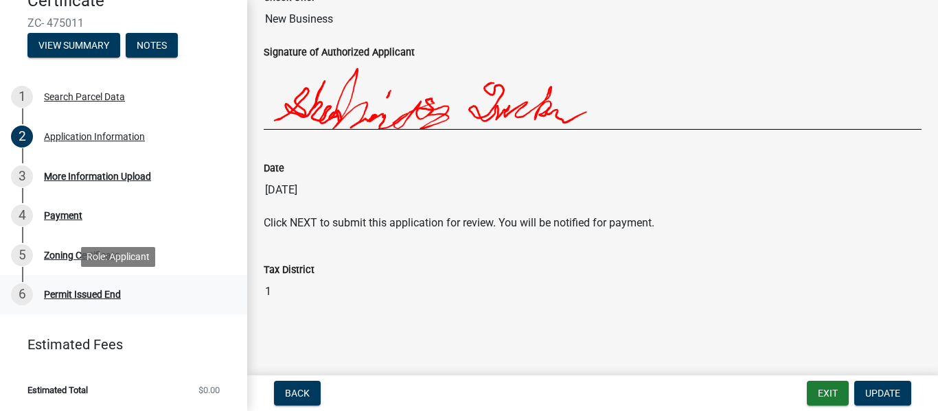
click at [84, 296] on div "Permit Issued End" at bounding box center [82, 295] width 77 height 10
click at [82, 183] on div "3 More Information Upload" at bounding box center [118, 177] width 214 height 22
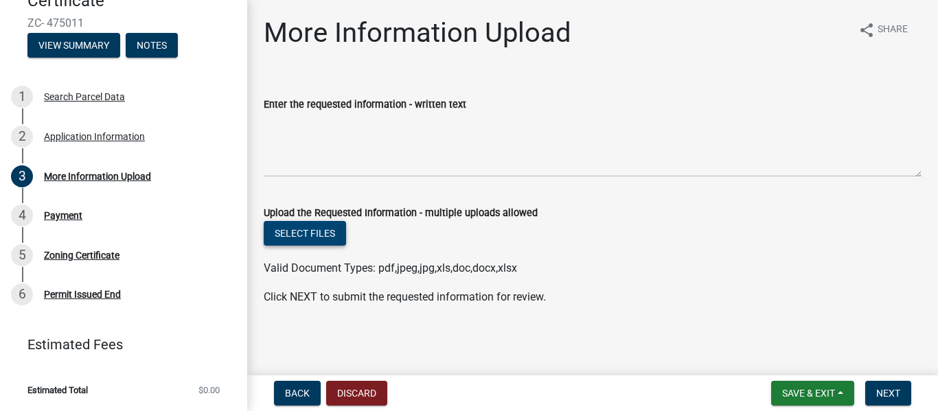
click at [302, 245] on button "Select files" at bounding box center [305, 233] width 82 height 25
click at [368, 395] on button "Discard" at bounding box center [356, 393] width 61 height 25
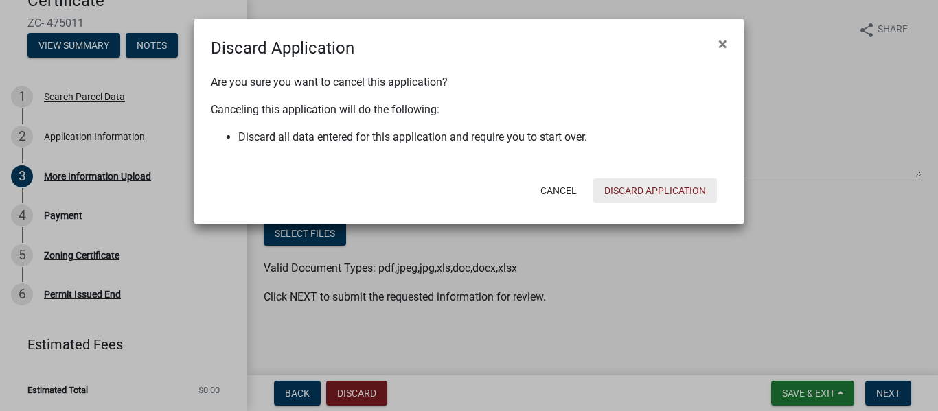
click at [626, 193] on button "Discard Application" at bounding box center [656, 191] width 124 height 25
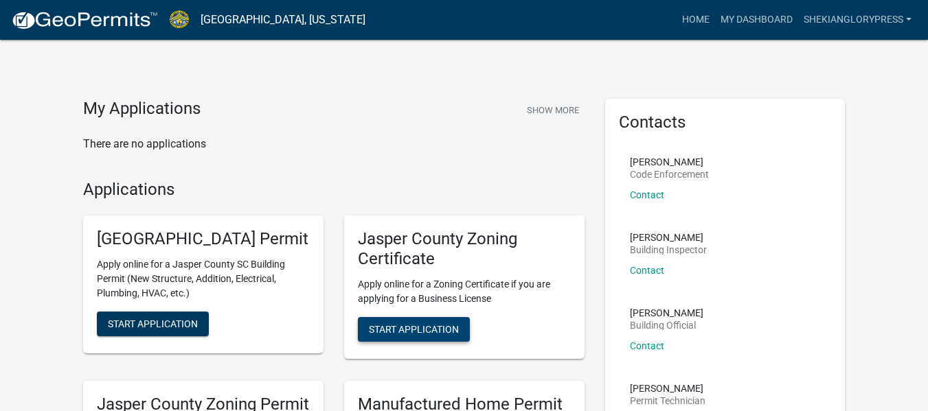
click at [394, 327] on span "Start Application" at bounding box center [414, 329] width 90 height 11
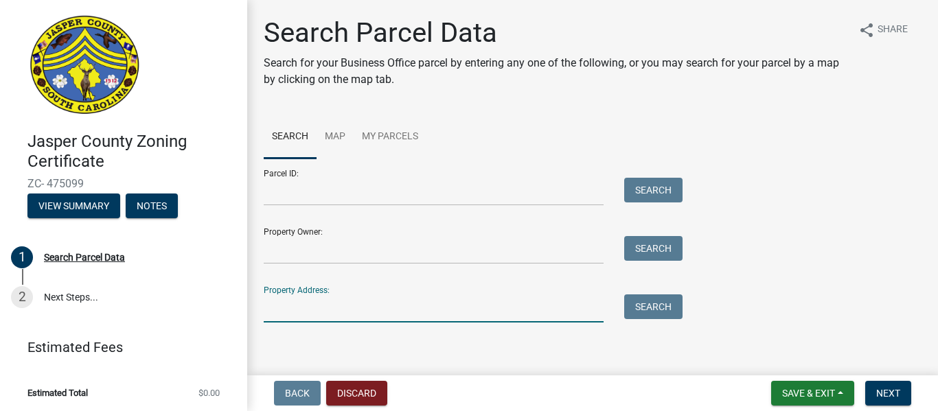
click at [405, 310] on input "Property Address:" at bounding box center [434, 309] width 340 height 28
click at [383, 300] on input "Property Address:" at bounding box center [434, 309] width 340 height 28
type input "8011 tarboro road"
click at [657, 307] on button "Search" at bounding box center [653, 307] width 58 height 25
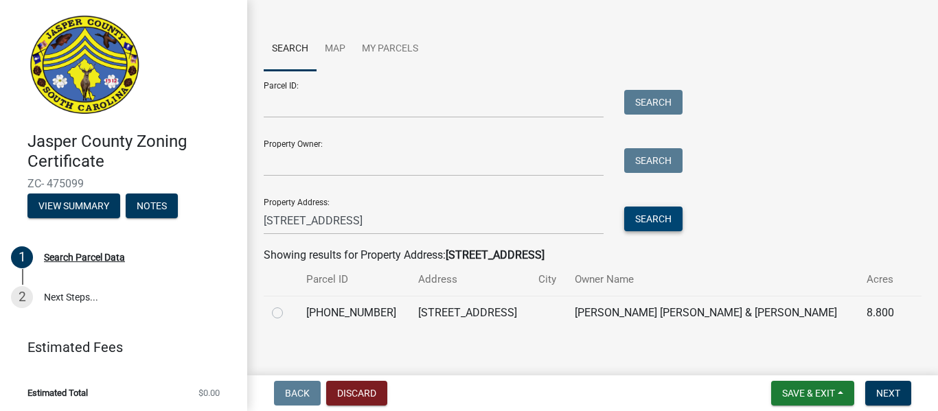
scroll to position [101, 0]
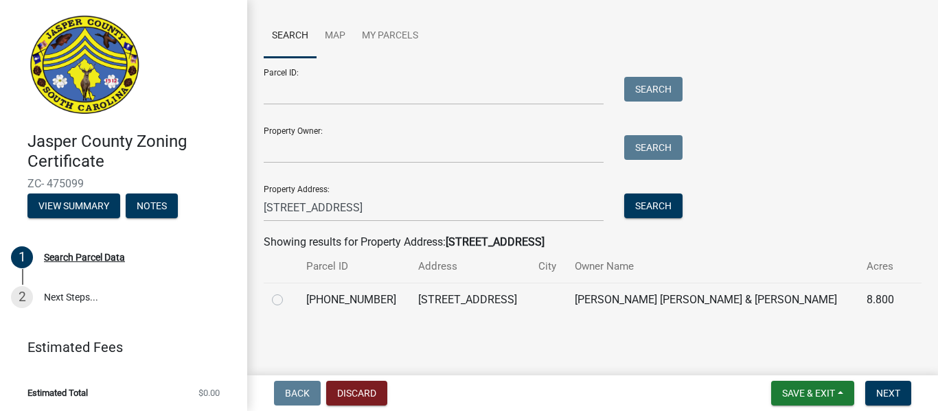
click at [269, 302] on td at bounding box center [281, 300] width 34 height 34
click at [289, 292] on label at bounding box center [289, 292] width 0 height 0
click at [289, 300] on input "radio" at bounding box center [293, 296] width 9 height 9
radio input "true"
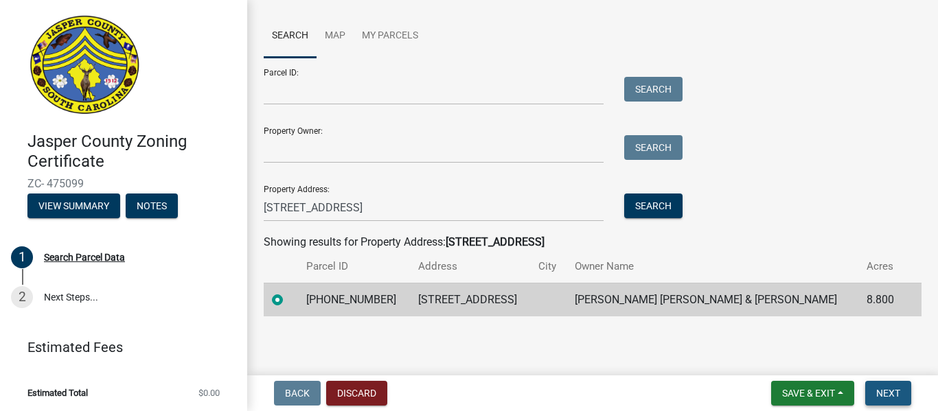
click at [899, 394] on span "Next" at bounding box center [889, 393] width 24 height 11
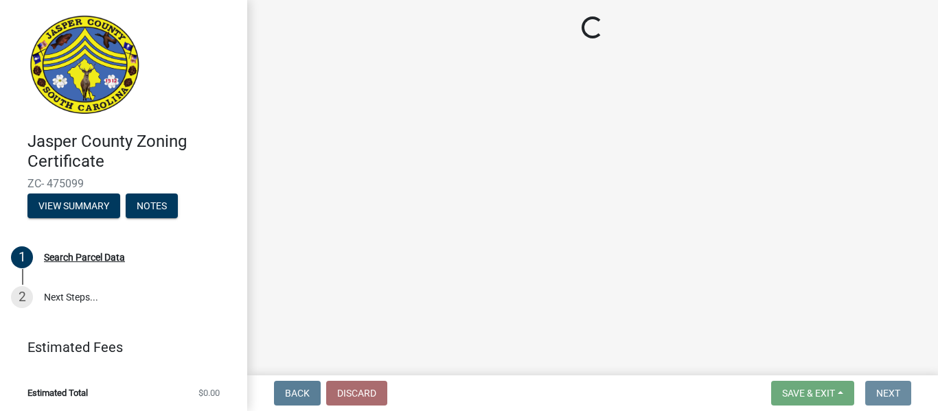
scroll to position [0, 0]
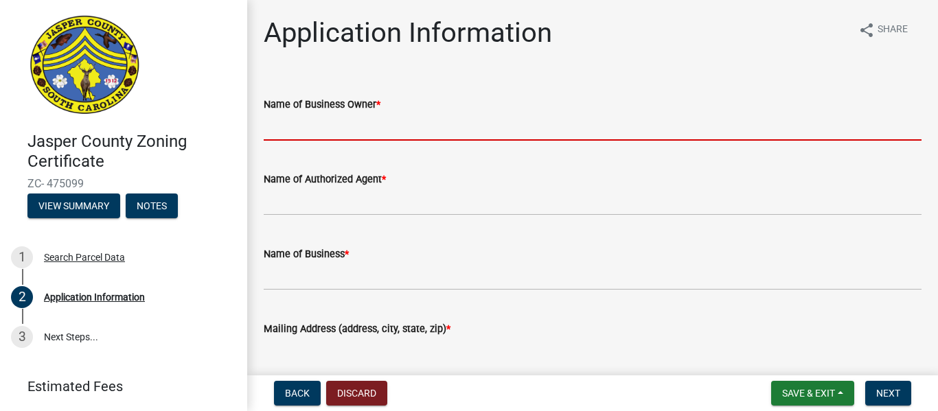
click at [339, 130] on input "Name of Business Owner *" at bounding box center [593, 127] width 658 height 28
type input "Shechinahglory [PERSON_NAME]"
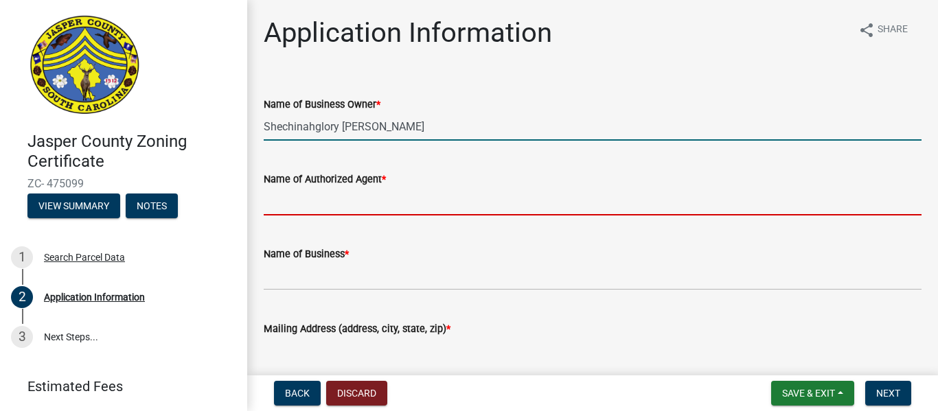
type input "Shechinahglory [PERSON_NAME]"
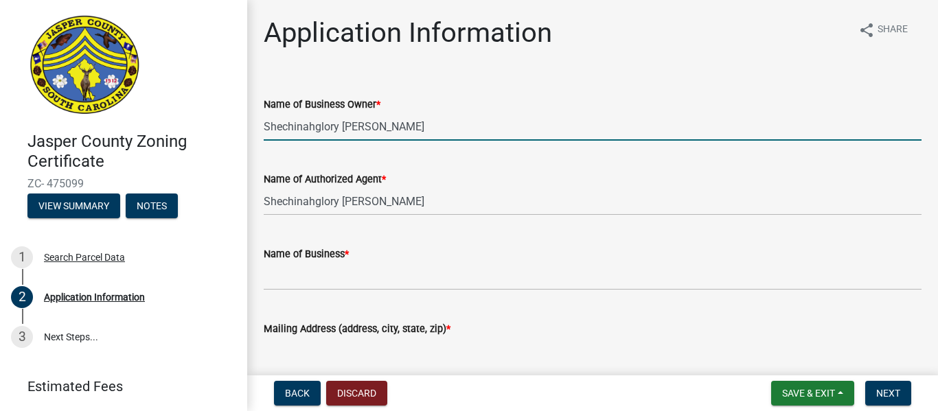
type textarea "[STREET_ADDRESS]"
type input "3024650113"
type input "[EMAIL_ADDRESS][DOMAIN_NAME]"
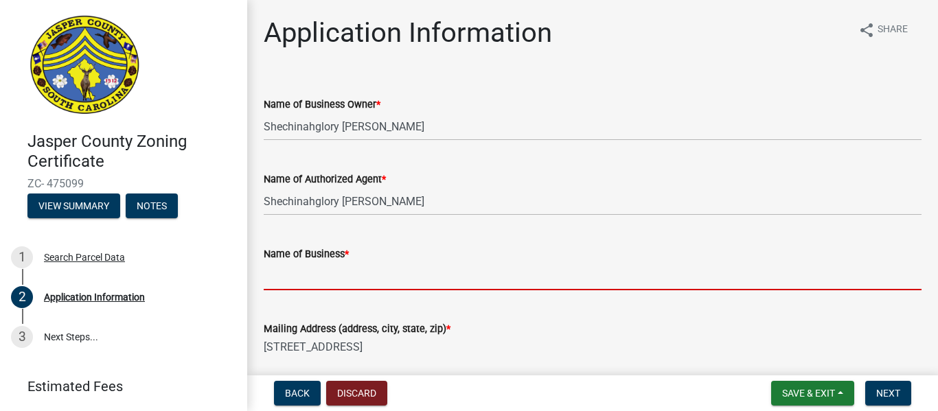
click at [321, 275] on input "Name of Business *" at bounding box center [593, 276] width 658 height 28
type input "Shekinahglory Press"
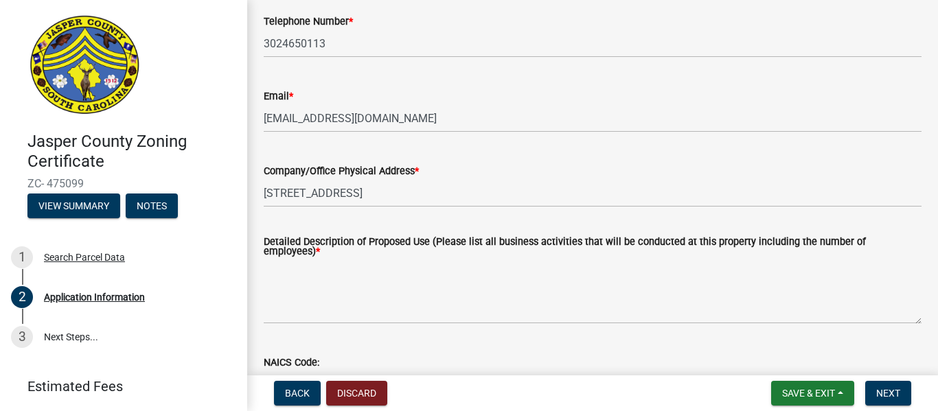
scroll to position [432, 0]
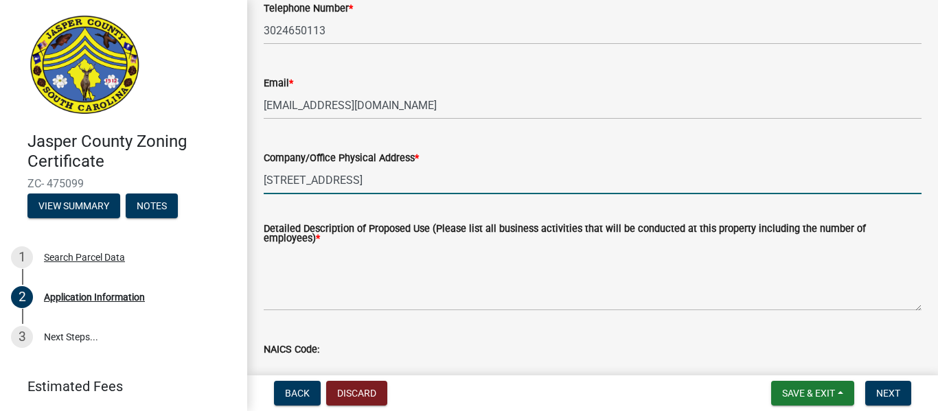
click at [368, 188] on input "[STREET_ADDRESS]" at bounding box center [593, 180] width 658 height 28
type input "8011 TARBORO RD Ridgeland SC 29936"
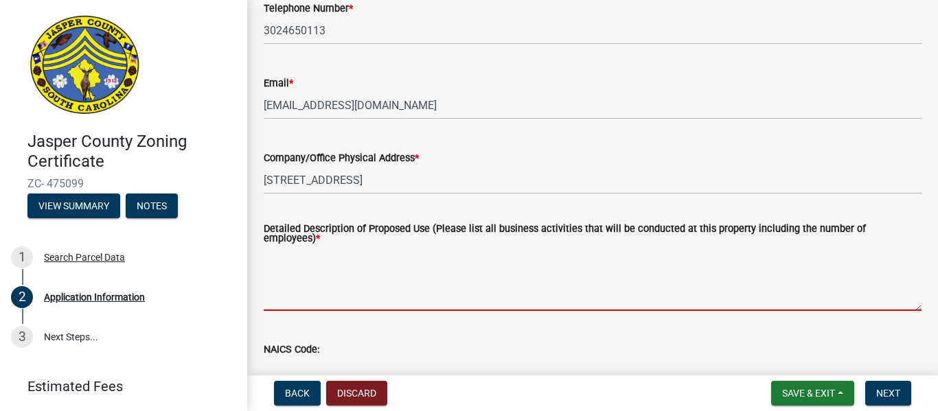
click at [334, 289] on textarea "Detailed Description of Proposed Use (Please list all business activities that …" at bounding box center [593, 279] width 658 height 65
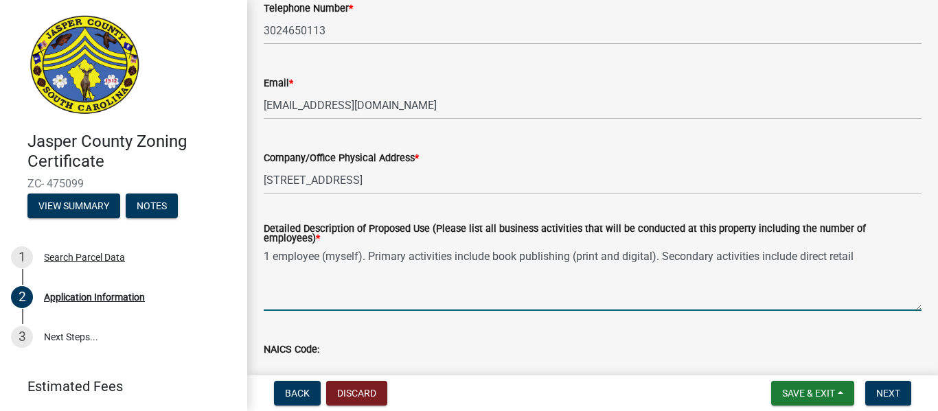
click at [831, 254] on textarea "1 employee (myself). Primary activities include book publishing (print and digi…" at bounding box center [593, 279] width 658 height 65
click at [825, 251] on textarea "1 employee (myself). Primary activities include book publishing (print and digi…" at bounding box center [593, 279] width 658 height 65
click at [830, 251] on textarea "1 employee (myself). Primary activities include book publishing (print and digi…" at bounding box center [593, 279] width 658 height 65
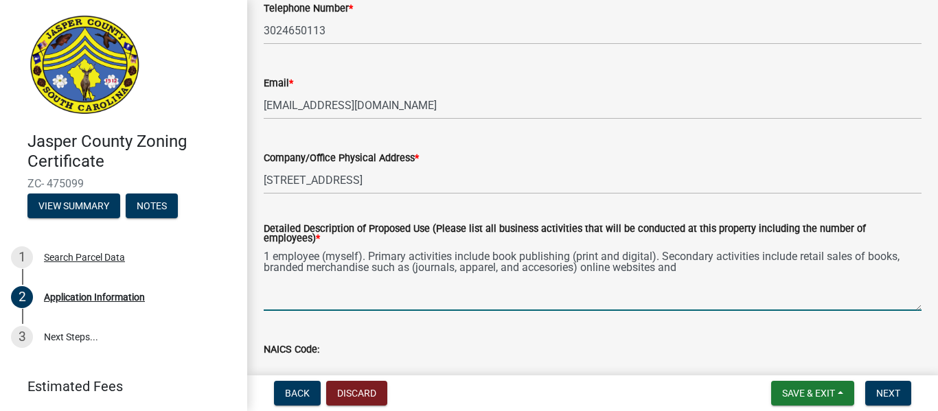
click at [557, 266] on textarea "1 employee (myself). Primary activities include book publishing (print and digi…" at bounding box center [593, 279] width 658 height 65
click at [552, 264] on textarea "1 employee (myself). Primary activities include book publishing (print and digi…" at bounding box center [593, 279] width 658 height 65
click at [684, 267] on textarea "1 employee (myself). Primary activities include book publishing (print and digi…" at bounding box center [593, 279] width 658 height 65
click at [859, 252] on textarea "1 employee (myself). Primary activities include book publishing (print and digi…" at bounding box center [593, 279] width 658 height 65
drag, startPoint x: 589, startPoint y: 261, endPoint x: 751, endPoint y: 259, distance: 161.4
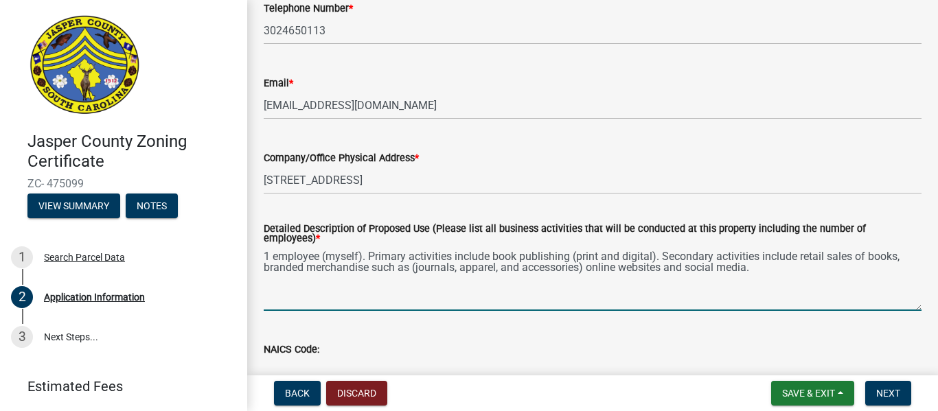
click at [751, 259] on textarea "1 employee (myself). Primary activities include book publishing (print and digi…" at bounding box center [593, 279] width 658 height 65
click at [857, 250] on textarea "1 employee (myself). Primary activities include book publishing (print and digi…" at bounding box center [593, 279] width 658 height 65
paste textarea "nline websites and social mediao"
drag, startPoint x: 765, startPoint y: 267, endPoint x: 793, endPoint y: 284, distance: 32.6
click at [793, 284] on textarea "1 employee (myself). Primary activities include book publishing (print and digi…" at bounding box center [593, 279] width 658 height 65
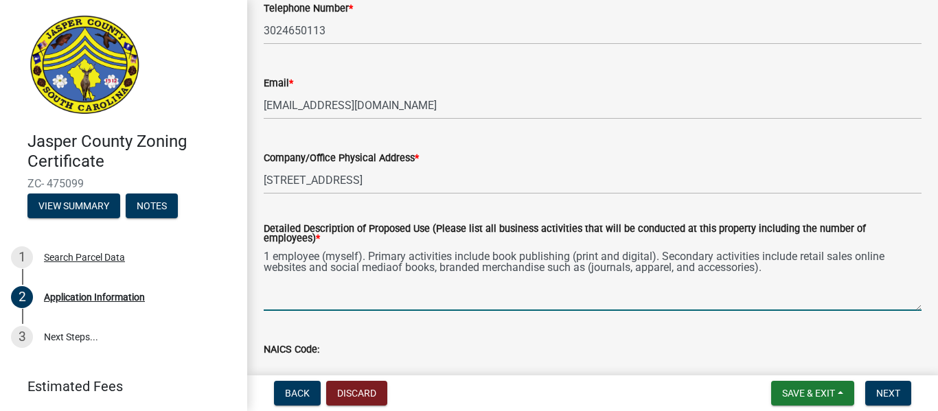
click at [267, 261] on textarea "1 employee (myself). Primary activities include book publishing (print and digi…" at bounding box center [593, 279] width 658 height 65
click at [397, 261] on textarea "1 employee (myself). Primary activities include book publishing (print and digi…" at bounding box center [593, 279] width 658 height 65
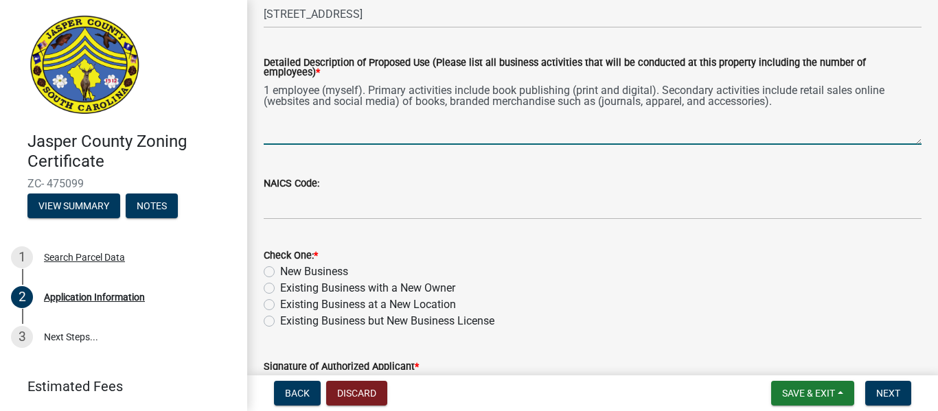
scroll to position [599, 0]
type textarea "1 employee (myself). Primary activities include book publishing (print and digi…"
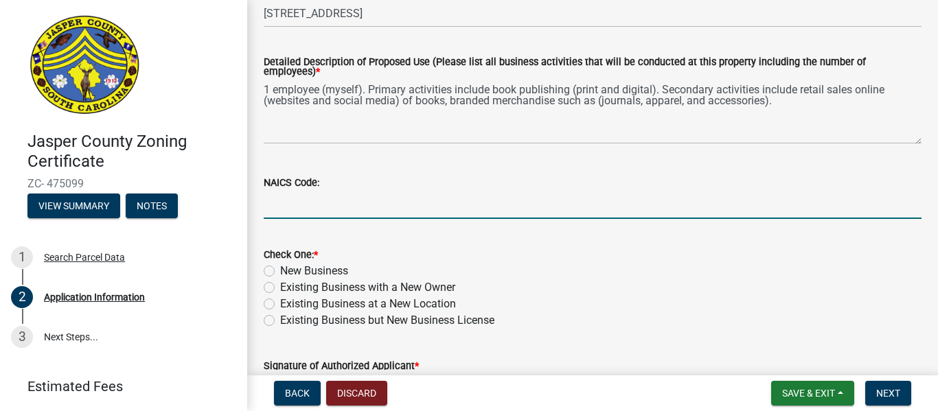
click at [456, 199] on input "NAICS Code:" at bounding box center [593, 205] width 658 height 28
type input "513130/459210/459999"
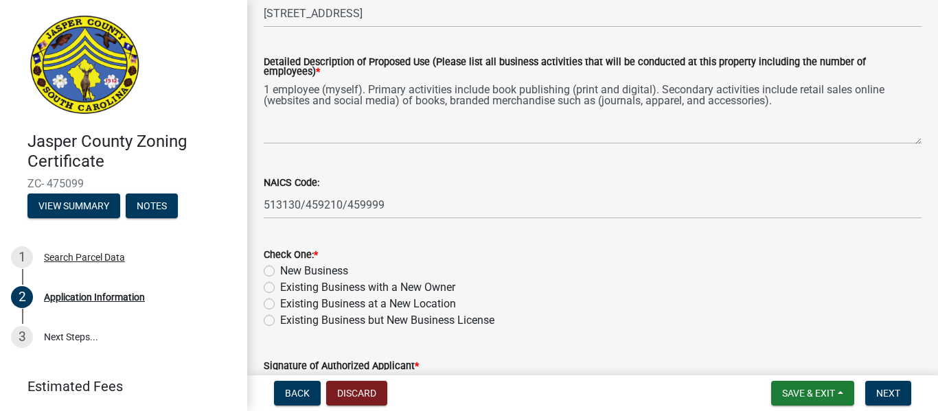
click at [280, 264] on label "New Business" at bounding box center [314, 271] width 68 height 16
click at [280, 264] on input "New Business" at bounding box center [284, 267] width 9 height 9
radio input "true"
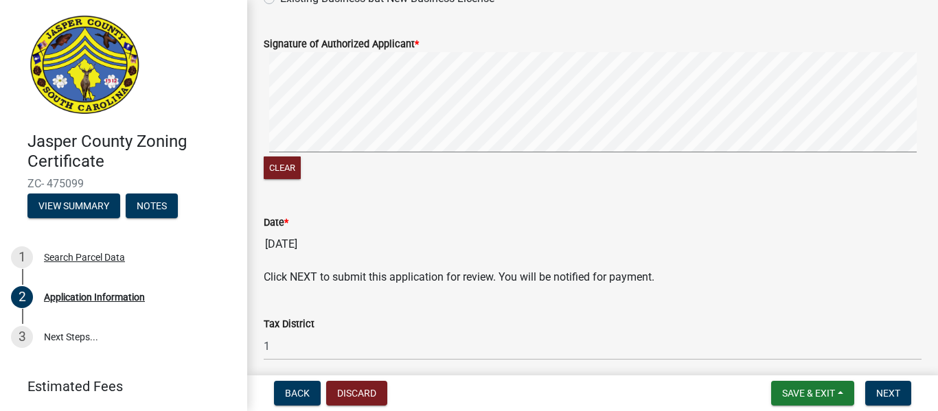
scroll to position [971, 0]
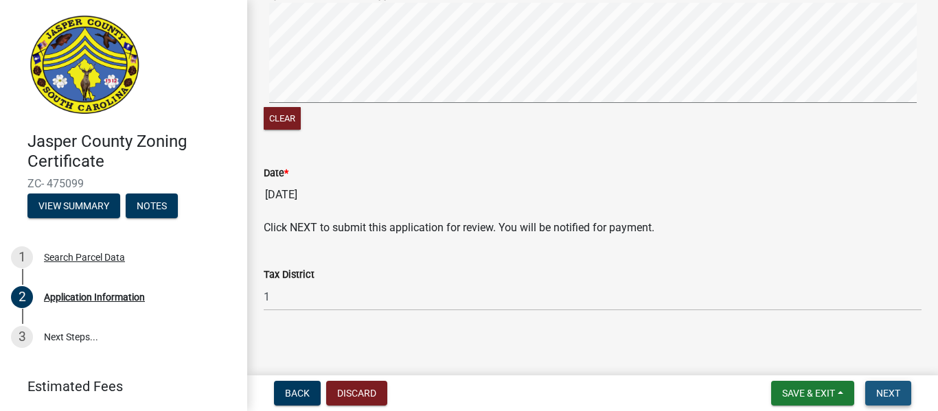
click at [892, 400] on button "Next" at bounding box center [889, 393] width 46 height 25
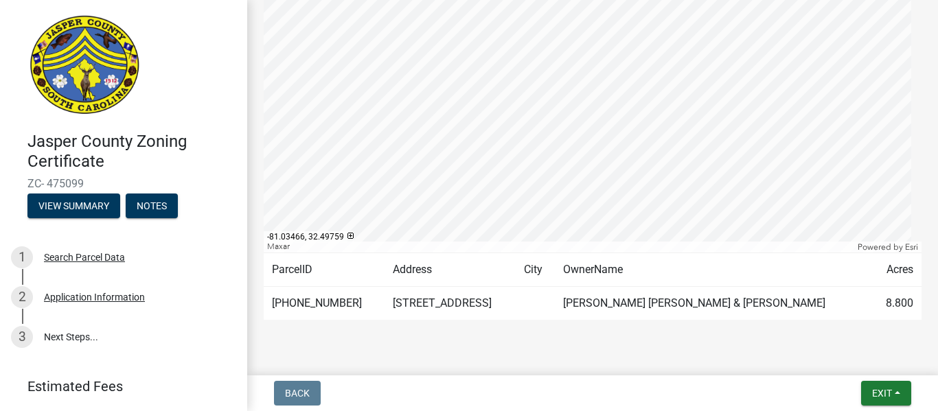
scroll to position [286, 0]
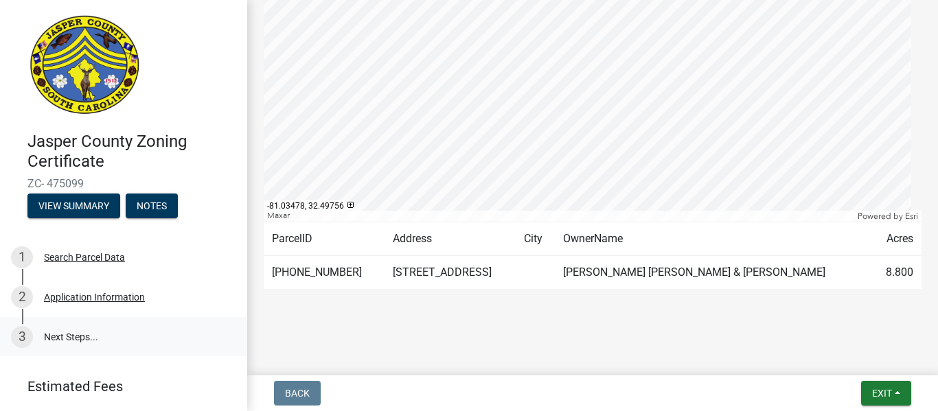
click at [26, 337] on div "3" at bounding box center [22, 337] width 22 height 22
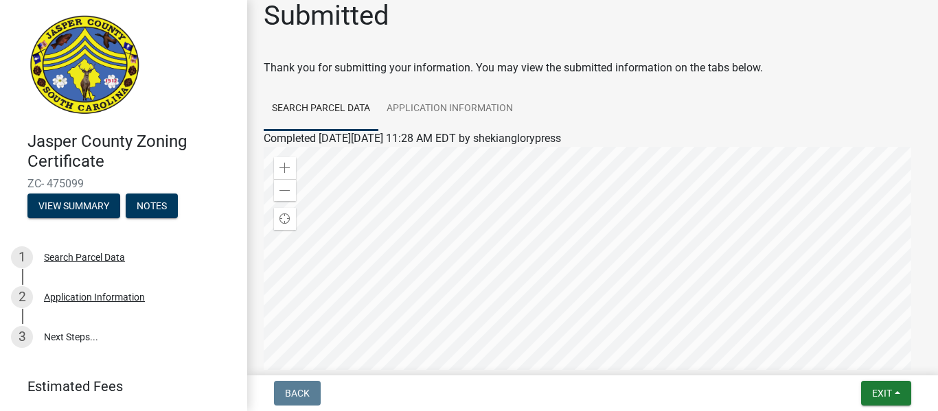
scroll to position [0, 0]
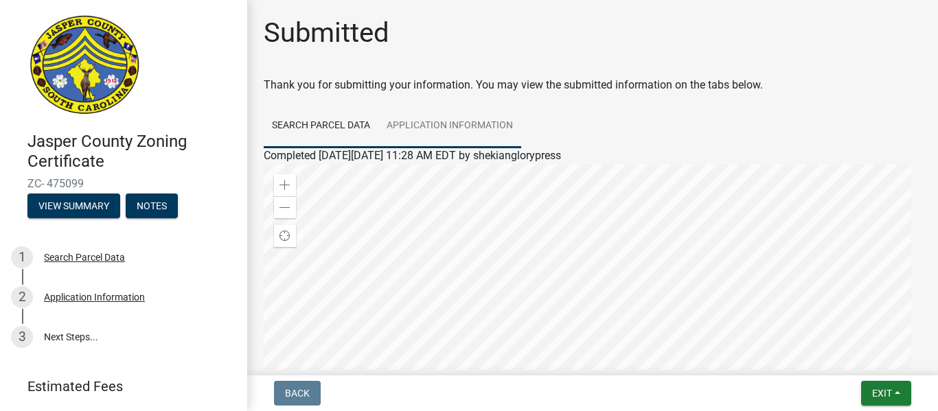
click at [435, 128] on link "Application Information" at bounding box center [450, 126] width 143 height 44
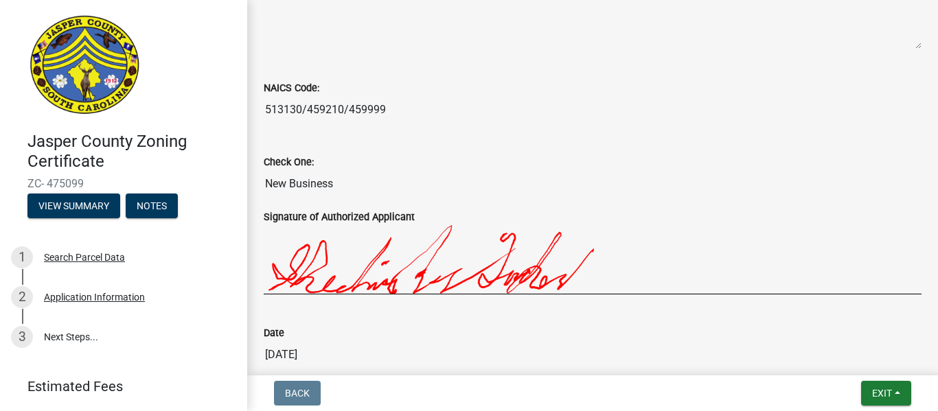
scroll to position [1010, 0]
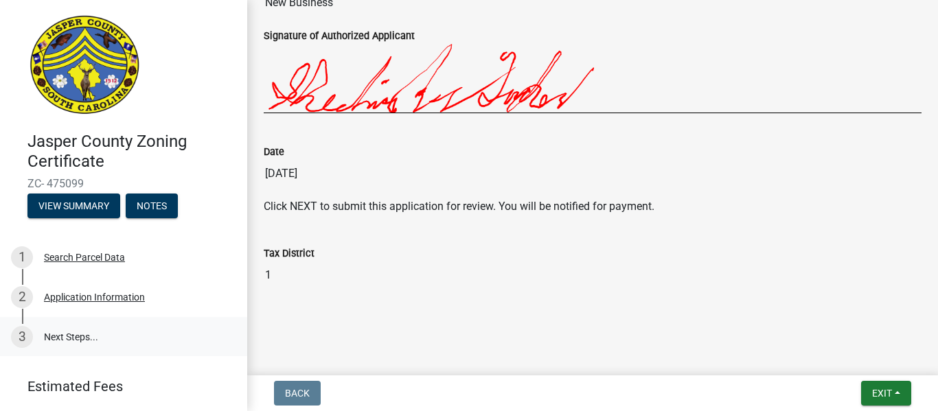
click at [66, 343] on link "3 Next Steps..." at bounding box center [123, 337] width 247 height 40
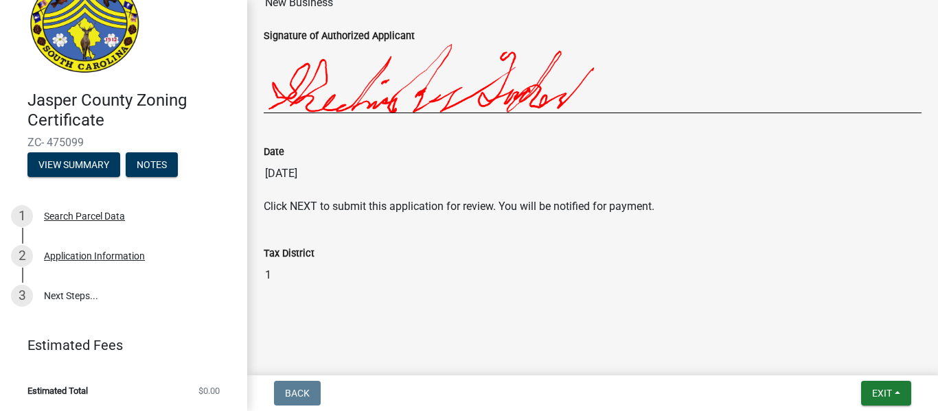
scroll to position [42, 0]
click at [60, 301] on link "3 Next Steps..." at bounding box center [123, 295] width 247 height 40
click at [872, 398] on span "Exit" at bounding box center [882, 393] width 20 height 11
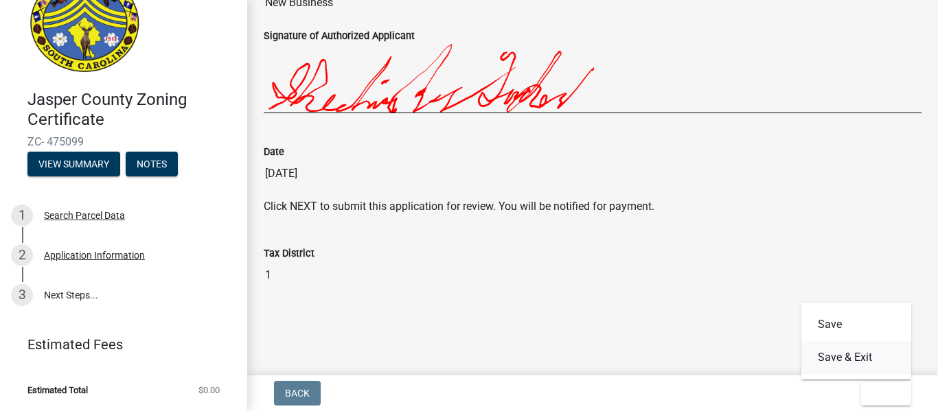
click at [845, 364] on button "Save & Exit" at bounding box center [857, 357] width 110 height 33
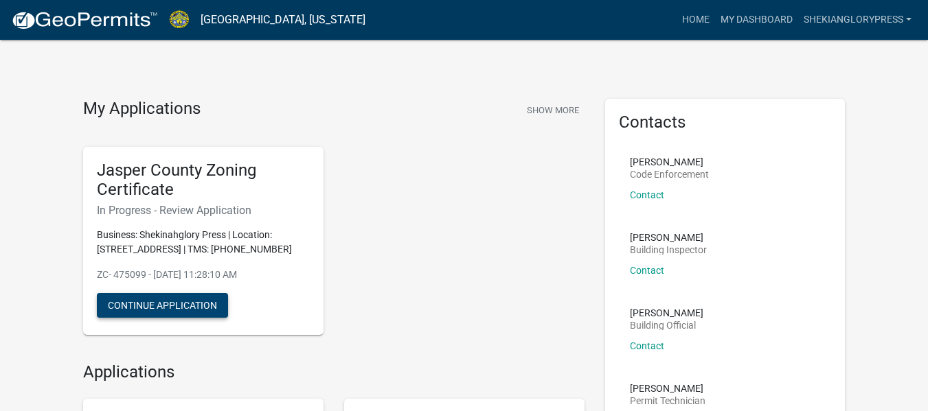
click at [168, 318] on button "Continue Application" at bounding box center [162, 305] width 131 height 25
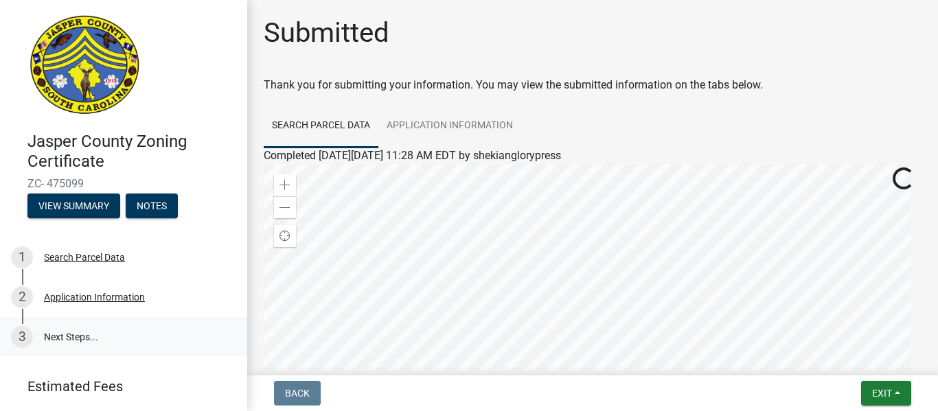
scroll to position [42, 0]
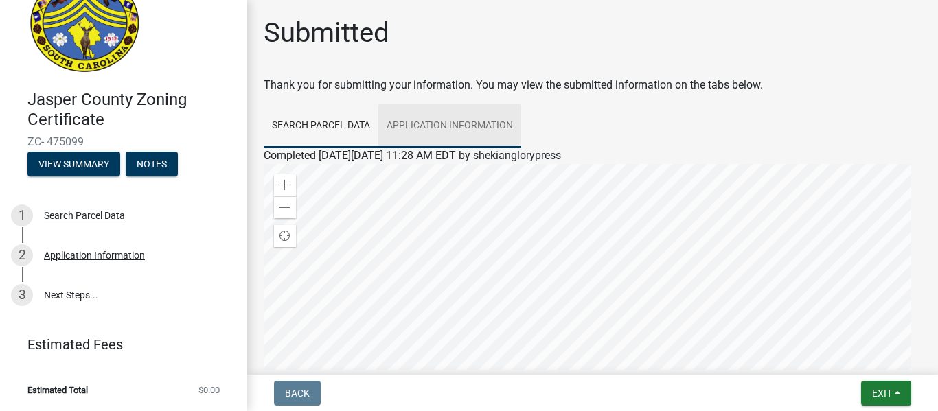
click at [425, 125] on link "Application Information" at bounding box center [450, 126] width 143 height 44
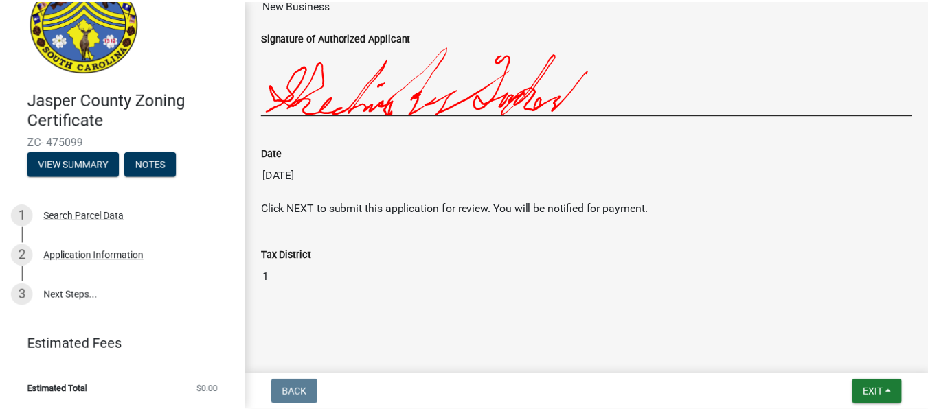
scroll to position [1010, 0]
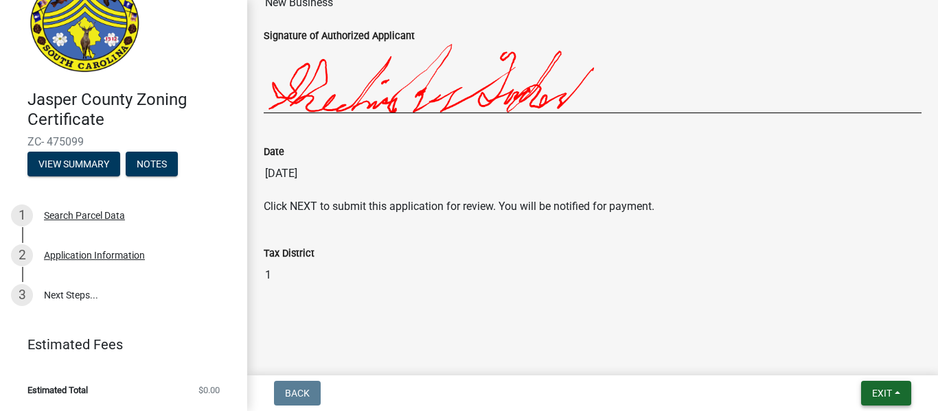
click at [875, 391] on span "Exit" at bounding box center [882, 393] width 20 height 11
click at [827, 362] on button "Save & Exit" at bounding box center [857, 357] width 110 height 33
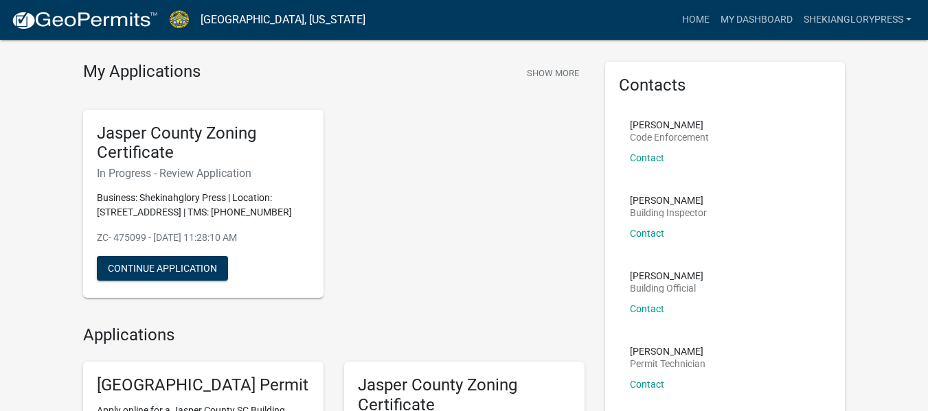
scroll to position [69, 0]
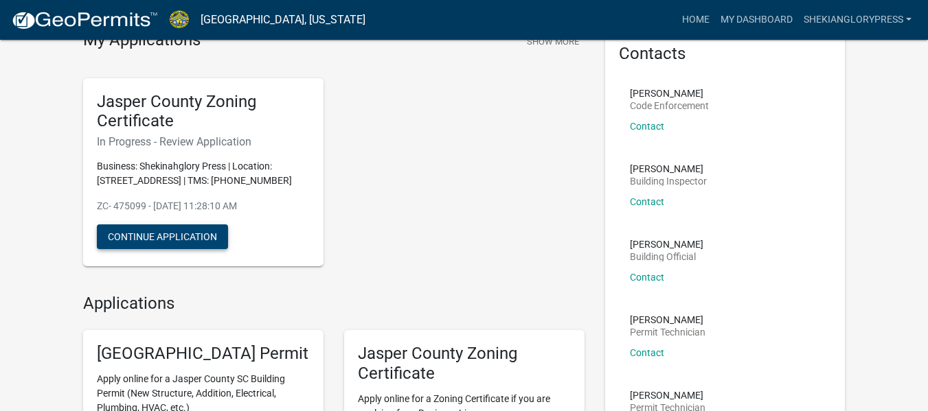
click at [166, 245] on button "Continue Application" at bounding box center [162, 237] width 131 height 25
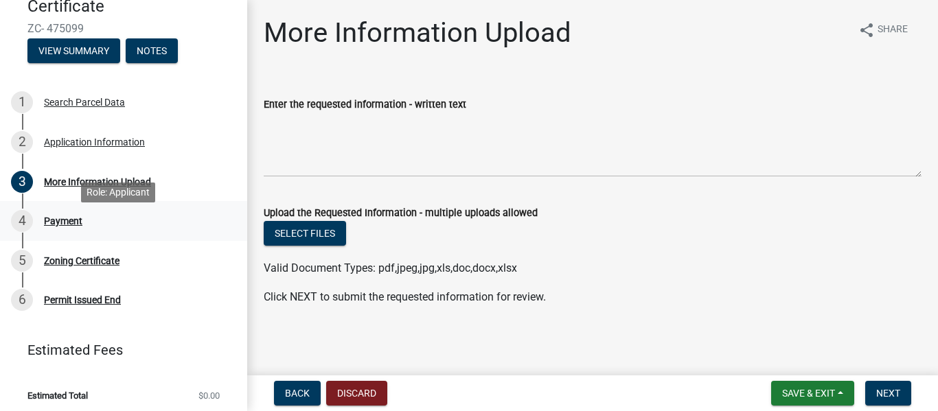
scroll to position [161, 0]
